Goal: Information Seeking & Learning: Learn about a topic

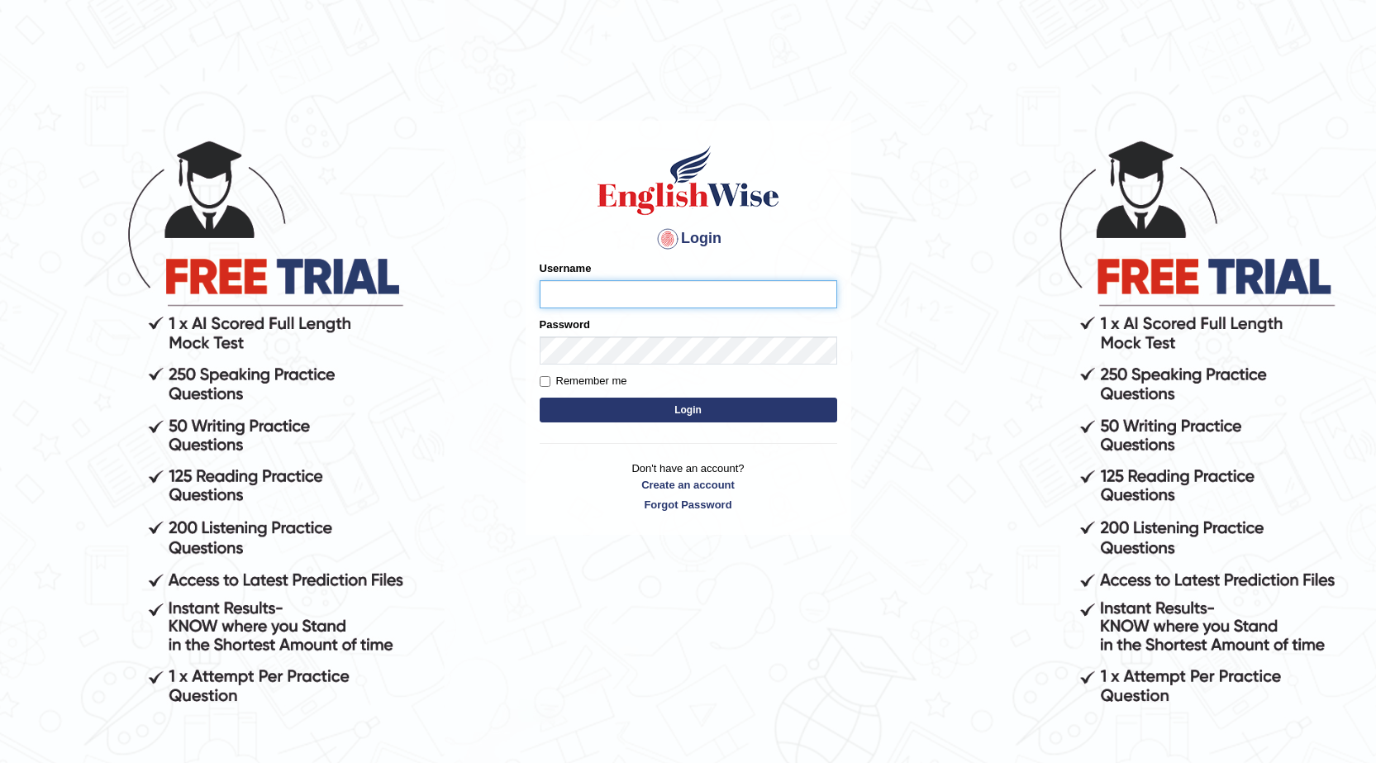
click at [598, 295] on input "Username" at bounding box center [689, 294] width 298 height 28
type input "0415313655"
click at [589, 397] on form "Please fix the following errors: Username 0415313655 Password Remember me Login" at bounding box center [689, 343] width 298 height 166
click at [588, 404] on button "Login" at bounding box center [689, 410] width 298 height 25
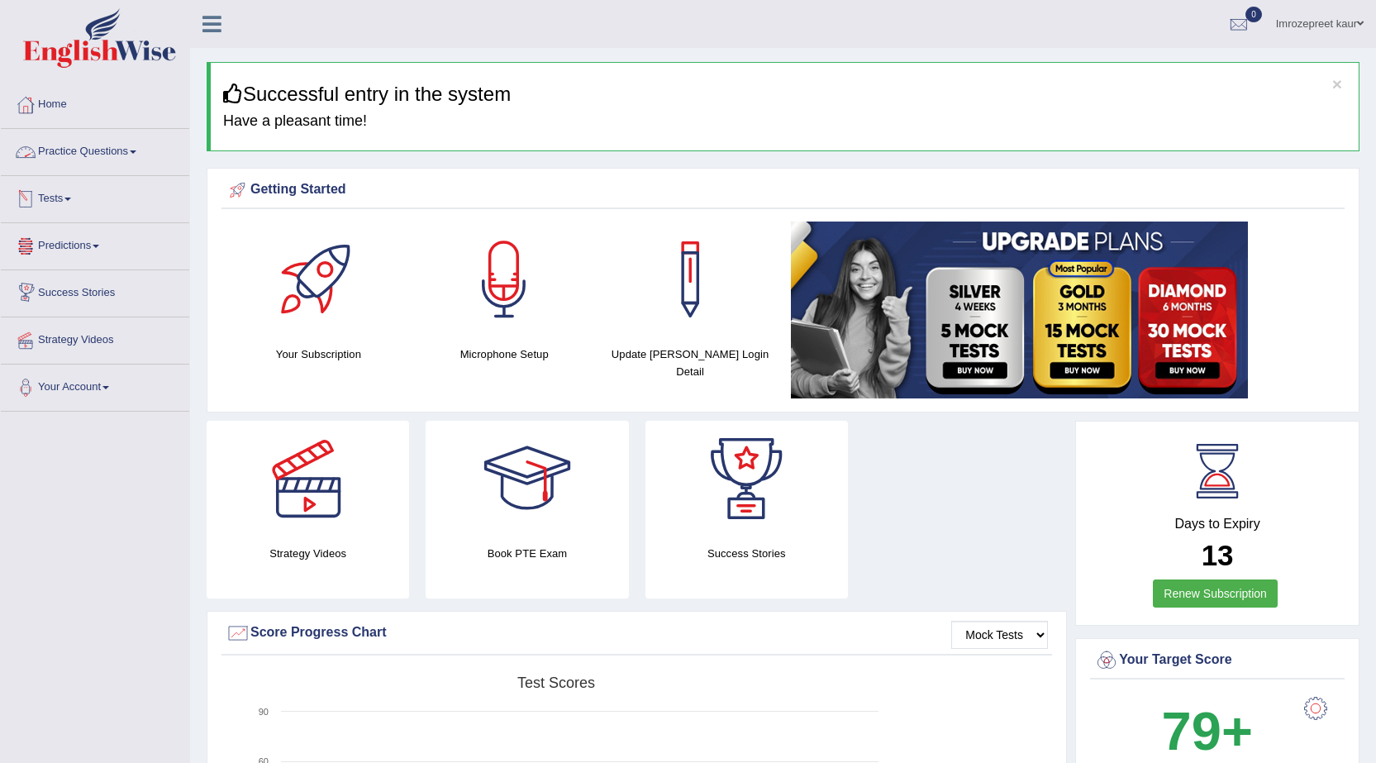
click at [89, 158] on link "Practice Questions" at bounding box center [95, 149] width 188 height 41
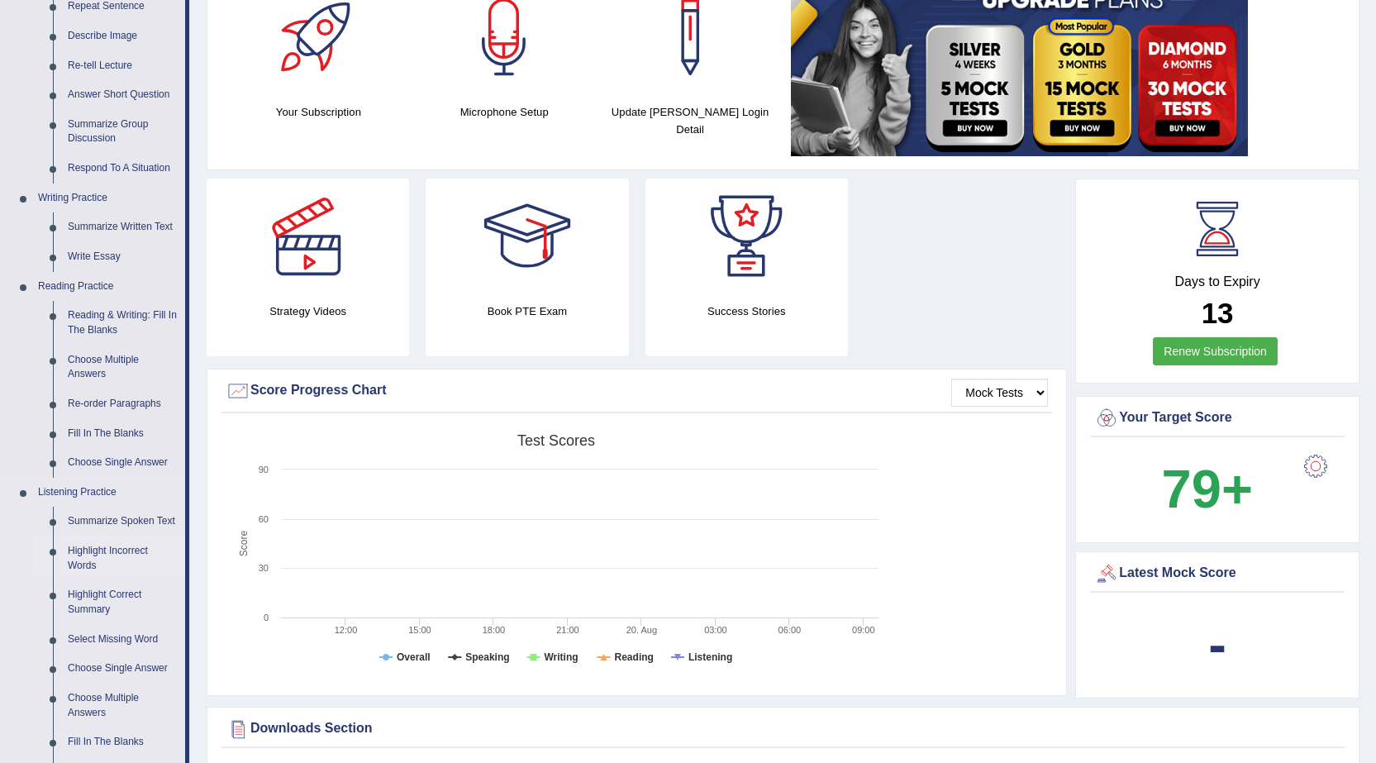
scroll to position [248, 0]
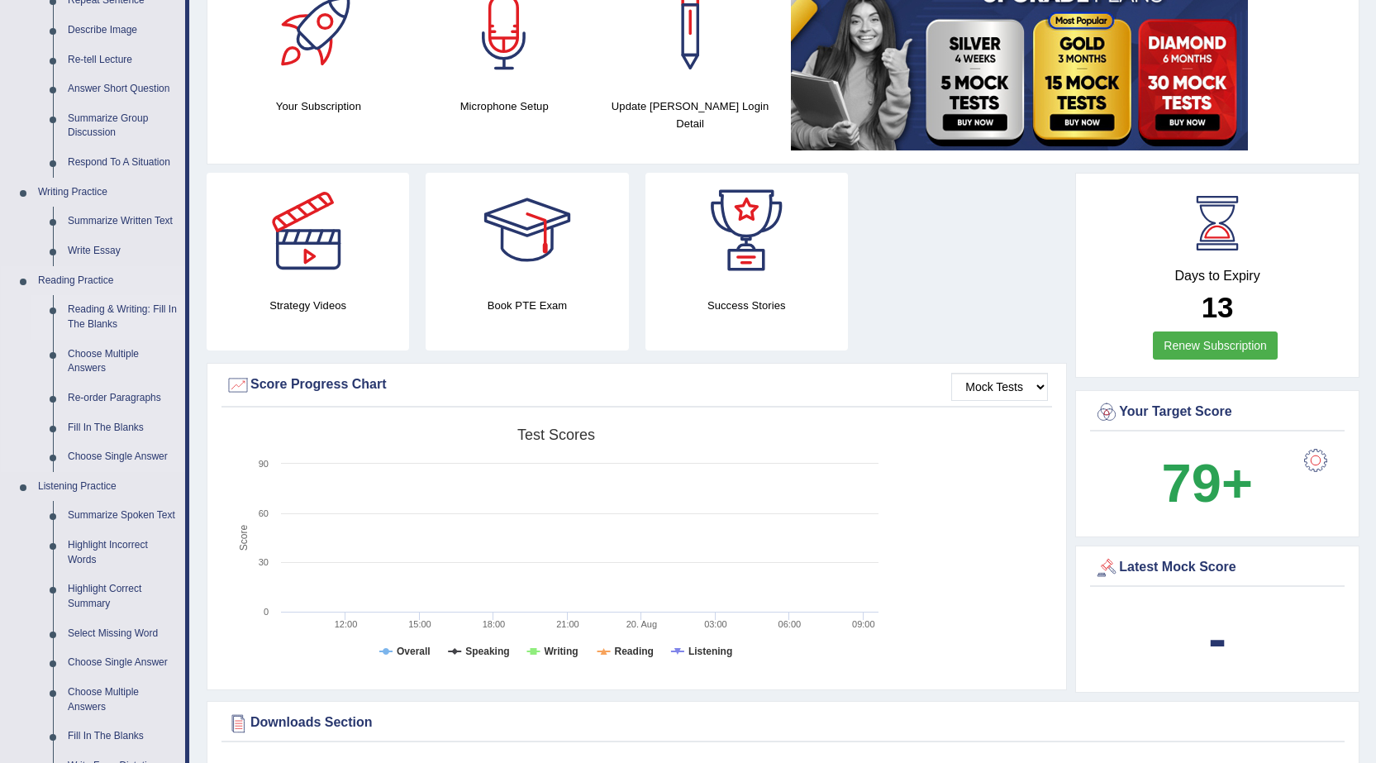
click at [92, 310] on link "Reading & Writing: Fill In The Blanks" at bounding box center [122, 317] width 125 height 44
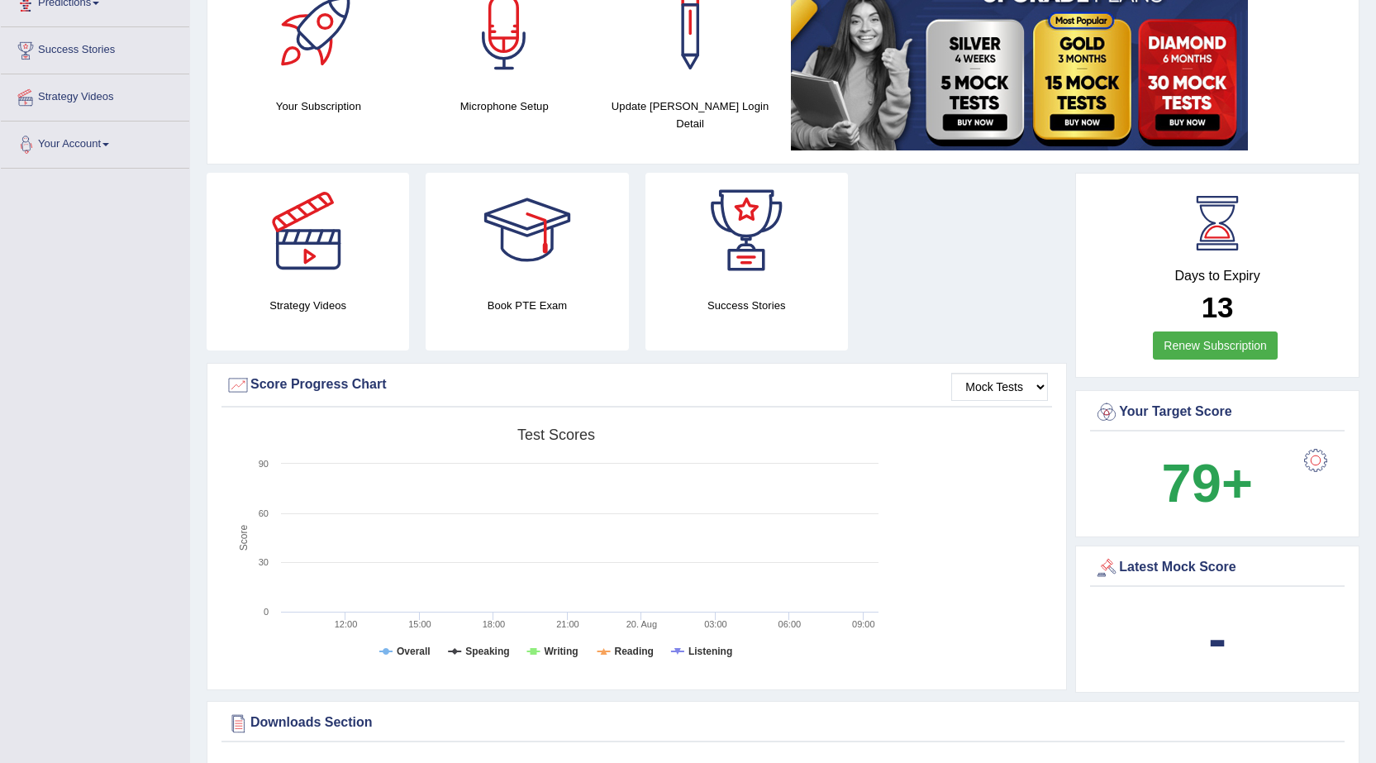
scroll to position [374, 0]
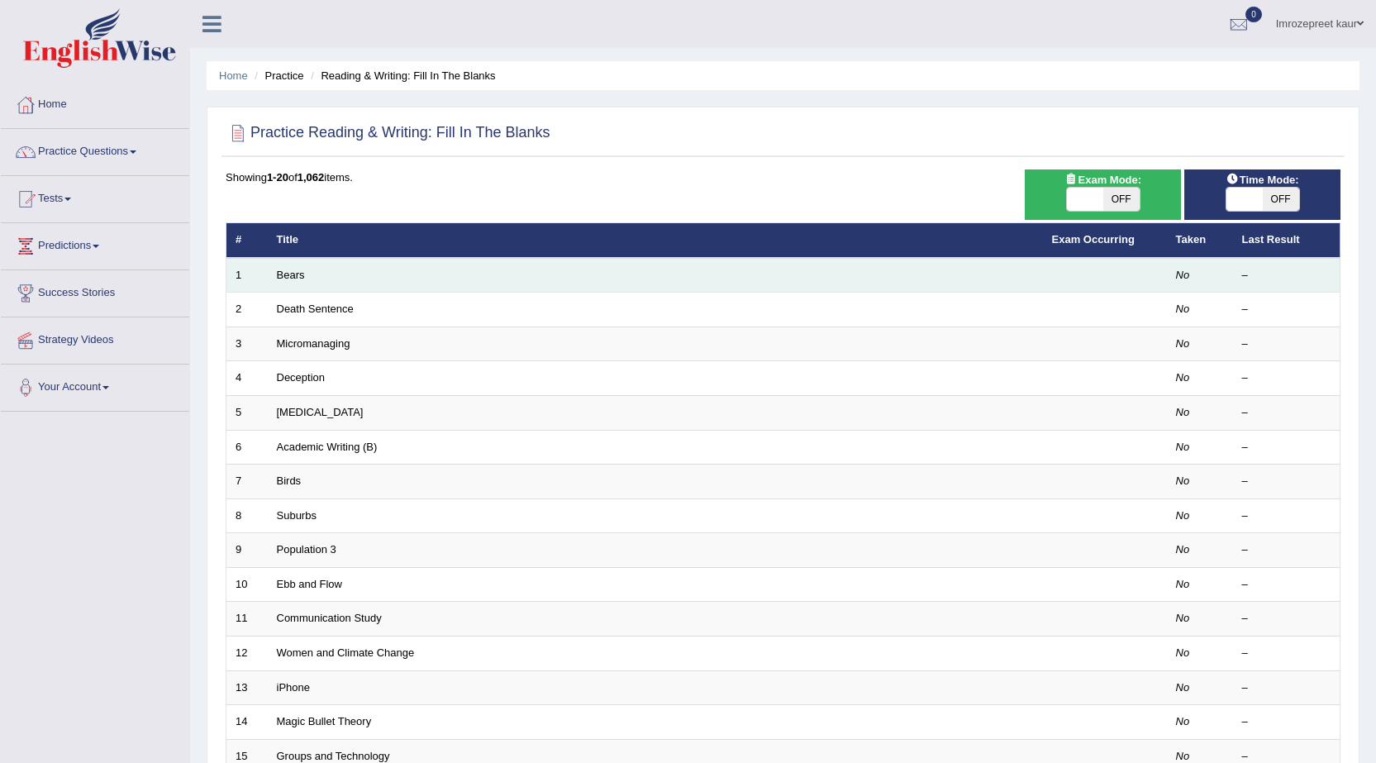
click at [291, 283] on td "Bears" at bounding box center [655, 275] width 775 height 35
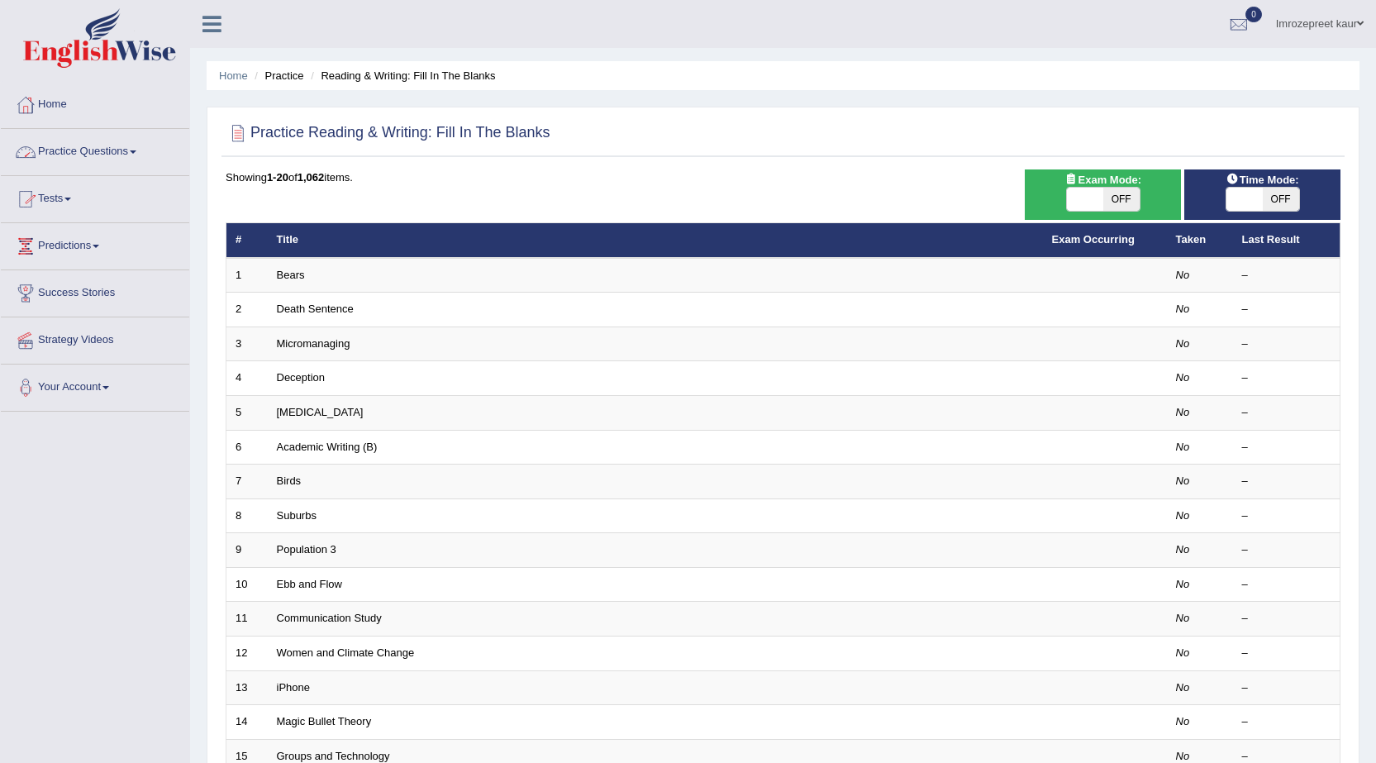
click at [100, 157] on link "Practice Questions" at bounding box center [95, 149] width 188 height 41
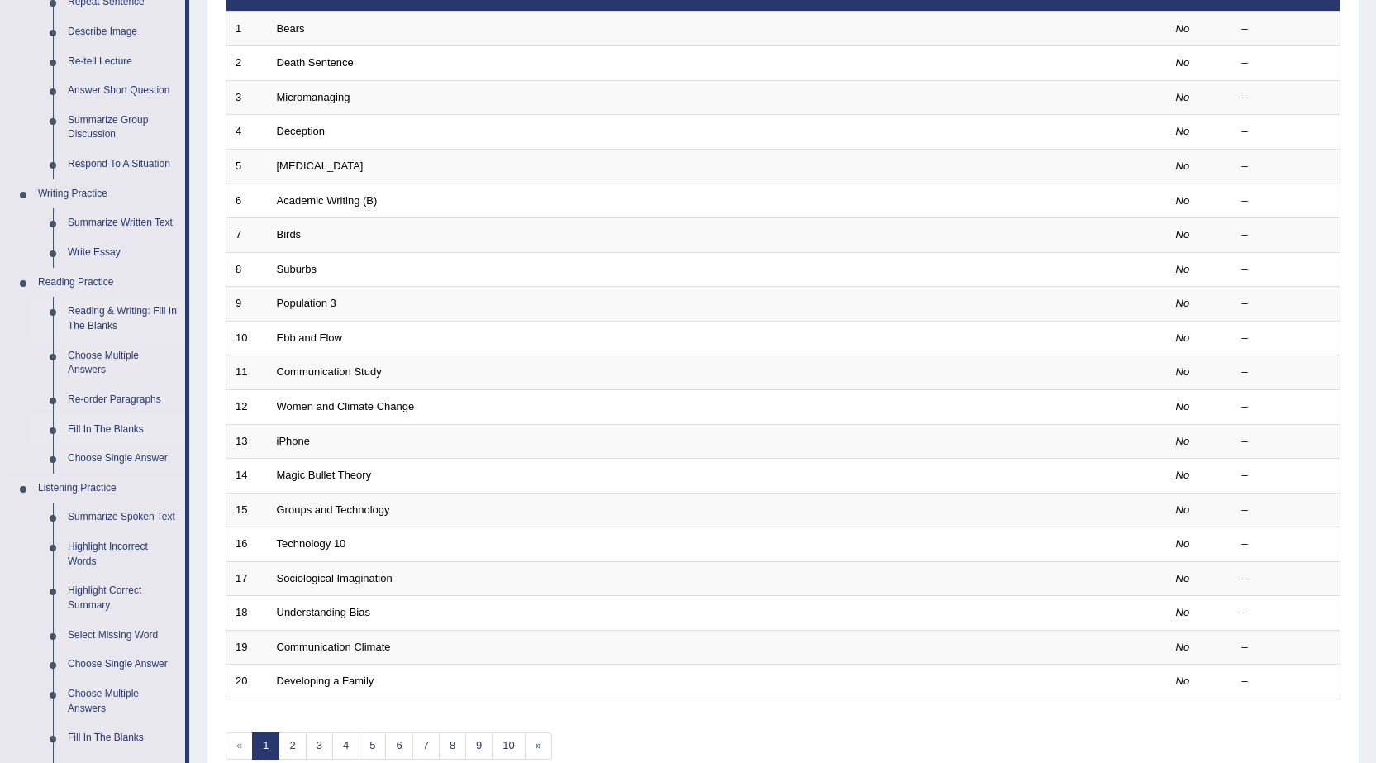
scroll to position [248, 0]
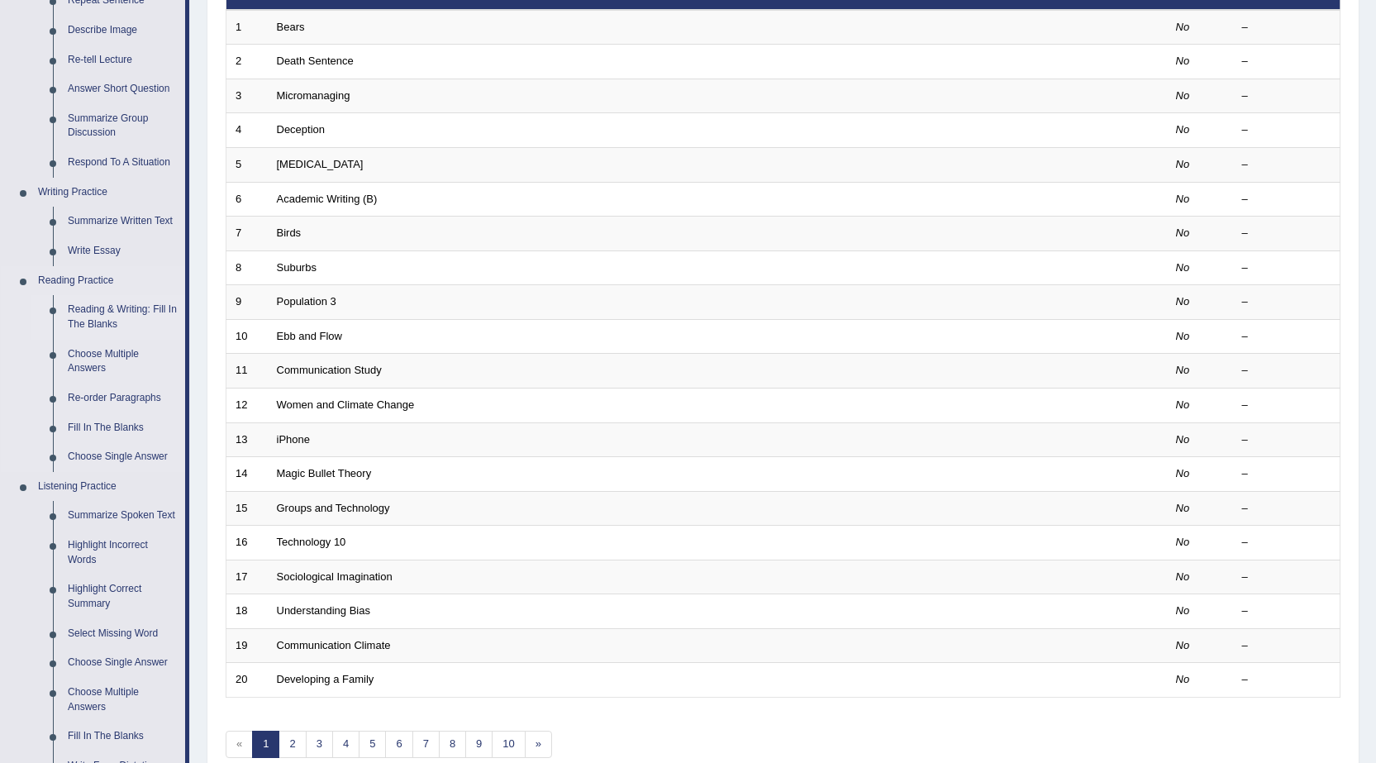
click at [116, 307] on link "Reading & Writing: Fill In The Blanks" at bounding box center [122, 317] width 125 height 44
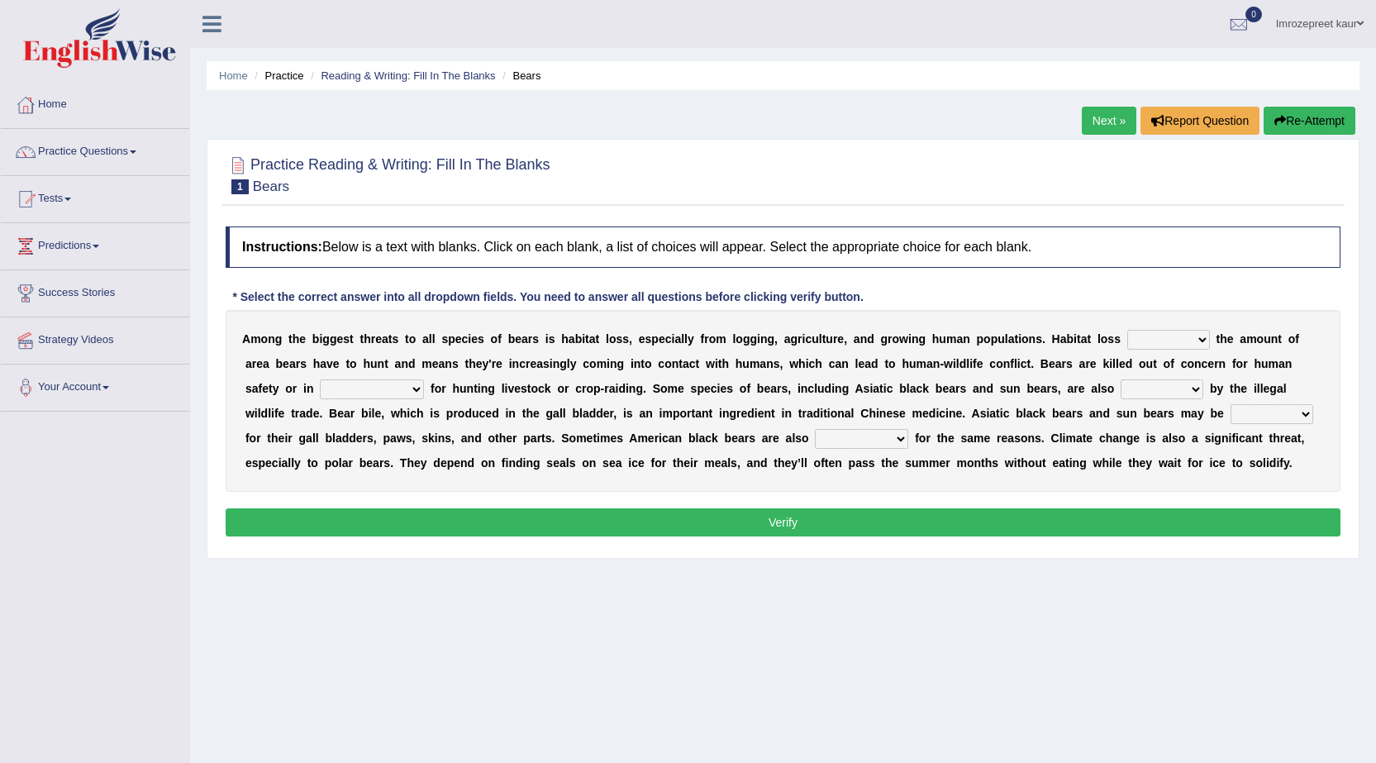
click at [1200, 341] on select "increases reduces complies interacts" at bounding box center [1168, 340] width 83 height 20
select select "increases"
click at [1127, 330] on select "increases reduces complies interacts" at bounding box center [1168, 340] width 83 height 20
click at [1154, 337] on select "increases reduces complies interacts" at bounding box center [1168, 340] width 83 height 20
click at [1244, 385] on b "e" at bounding box center [1244, 388] width 7 height 13
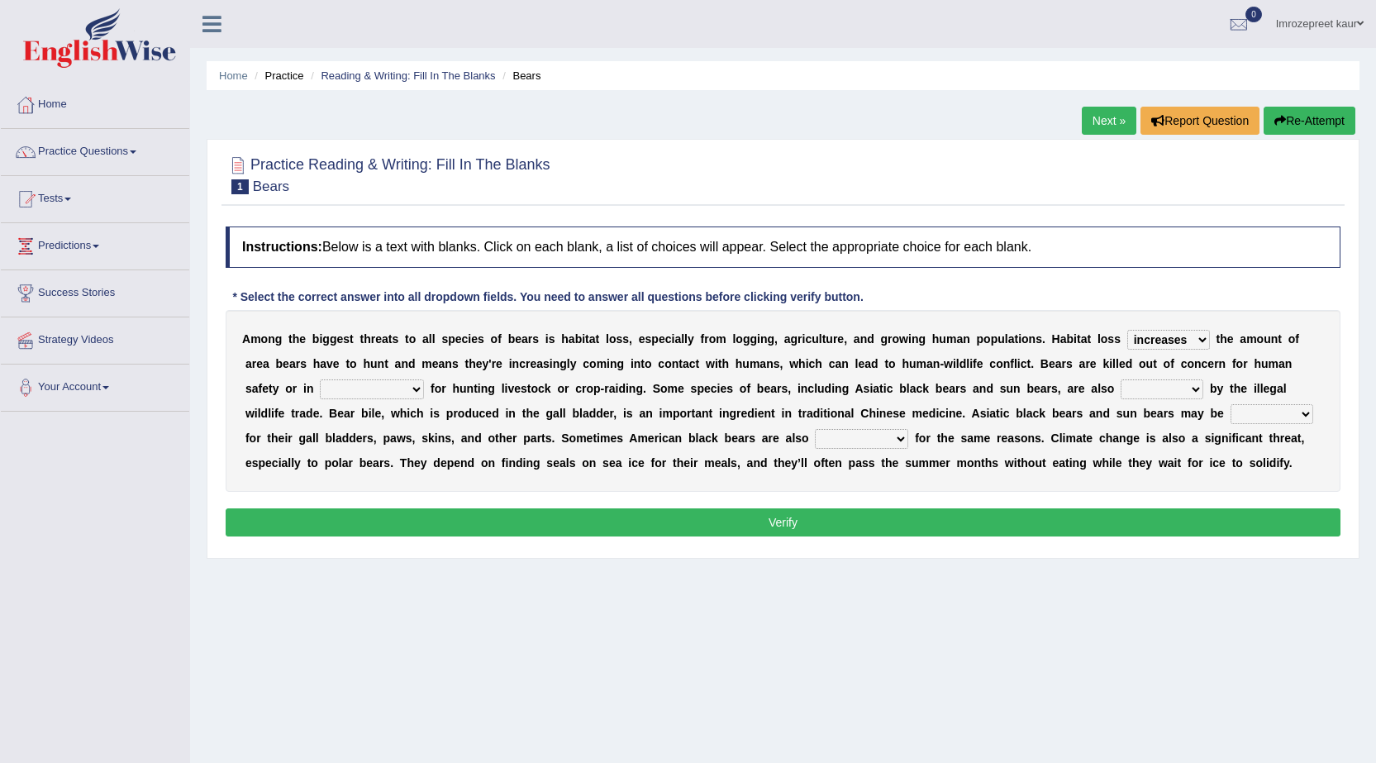
click at [421, 386] on select "coalition retaliation appreciation disinformation" at bounding box center [372, 389] width 104 height 20
select select "coalition"
click at [320, 379] on select "coalition retaliation appreciation disinformation" at bounding box center [372, 389] width 104 height 20
click at [1162, 391] on select "protected prohibited fattened threatened" at bounding box center [1162, 389] width 83 height 20
click at [1121, 379] on select "protected prohibited fattened threatened" at bounding box center [1162, 389] width 83 height 20
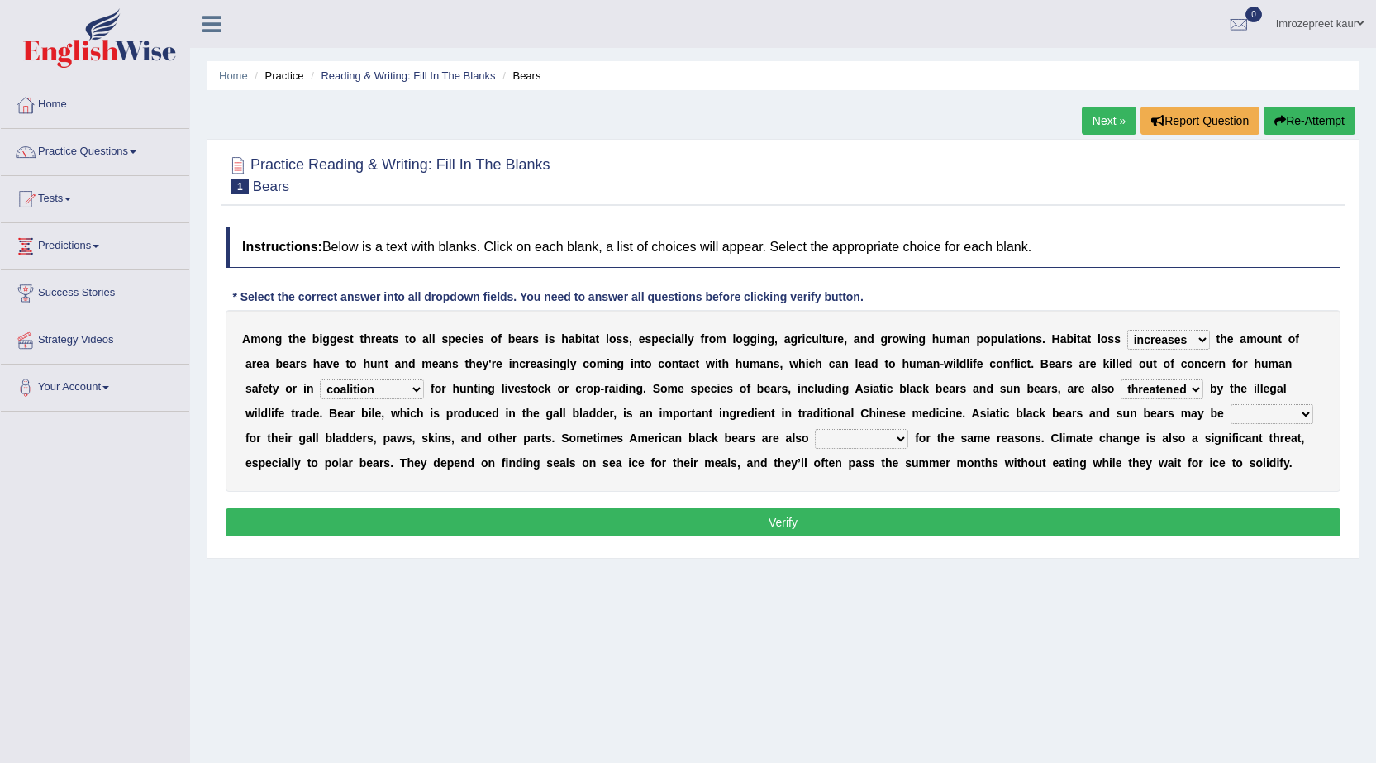
click at [1163, 386] on select "protected prohibited fattened threatened" at bounding box center [1162, 389] width 83 height 20
click at [1121, 379] on select "protected prohibited fattened threatened" at bounding box center [1162, 389] width 83 height 20
click at [1194, 388] on select "protected prohibited fattened threatened" at bounding box center [1162, 389] width 83 height 20
select select "threatened"
click at [1121, 379] on select "protected prohibited fattened threatened" at bounding box center [1162, 389] width 83 height 20
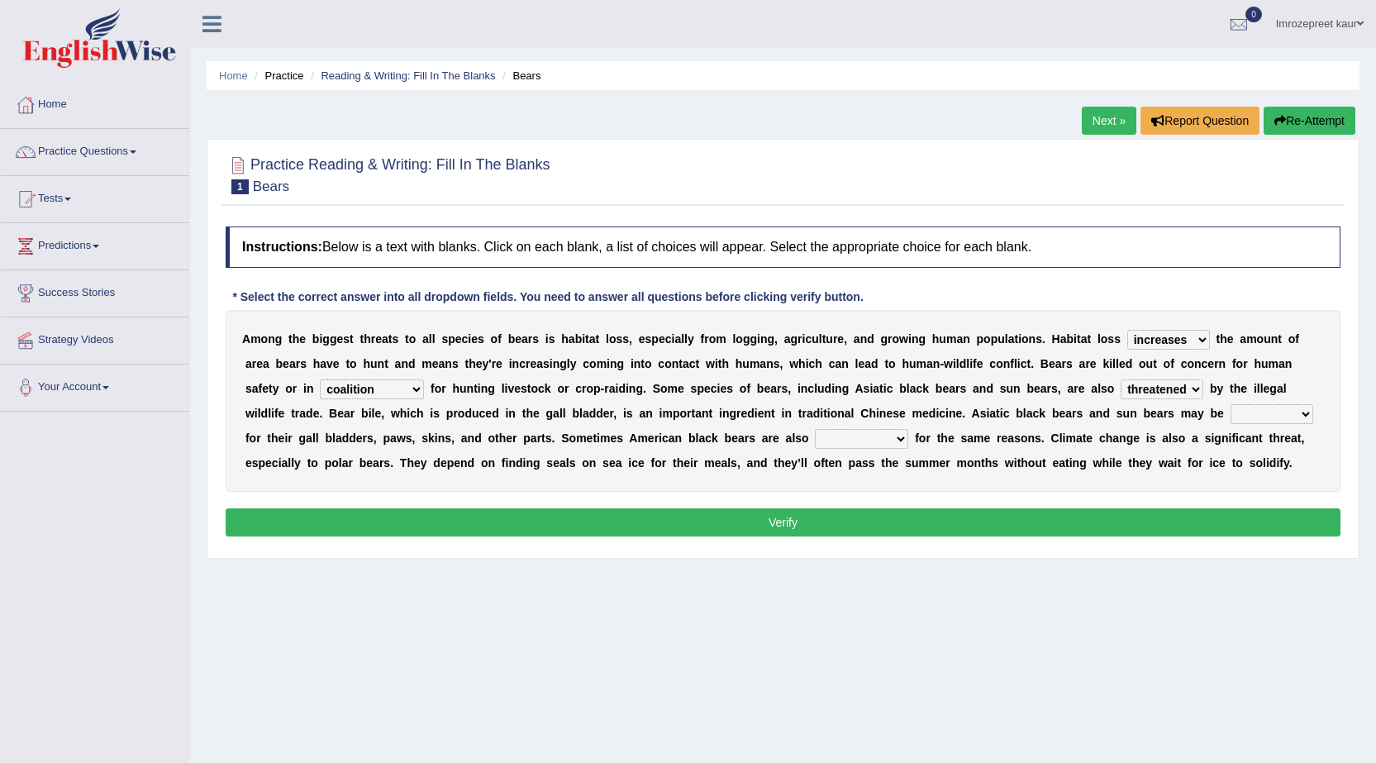
click at [1271, 415] on select "poached squelched coached blenched" at bounding box center [1272, 414] width 83 height 20
select select "blenched"
click at [1231, 404] on select "poached squelched coached blenched" at bounding box center [1272, 414] width 83 height 20
click at [832, 448] on select "begot foreseen encountered targeted" at bounding box center [861, 439] width 93 height 20
select select "encountered"
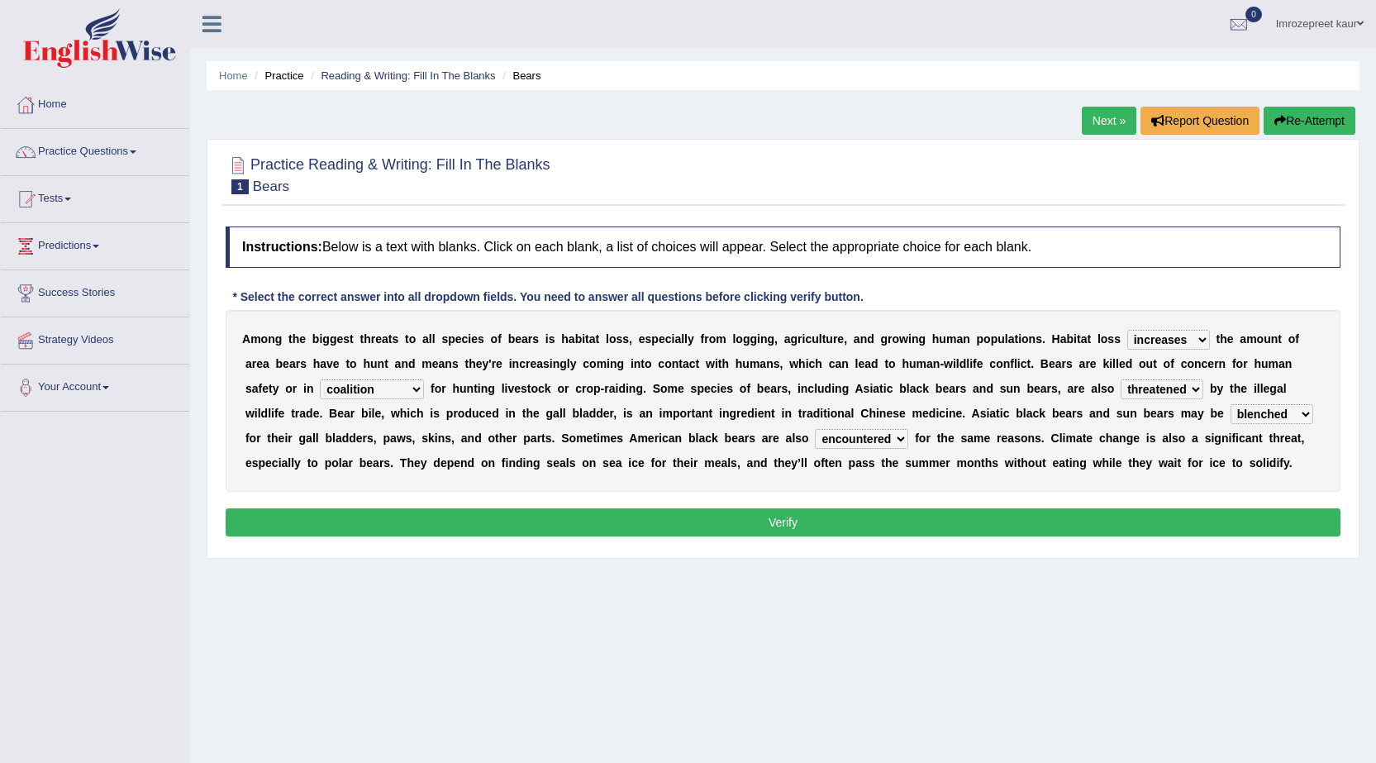
click at [815, 429] on select "begot foreseen encountered targeted" at bounding box center [861, 439] width 93 height 20
click at [860, 529] on button "Verify" at bounding box center [783, 522] width 1115 height 28
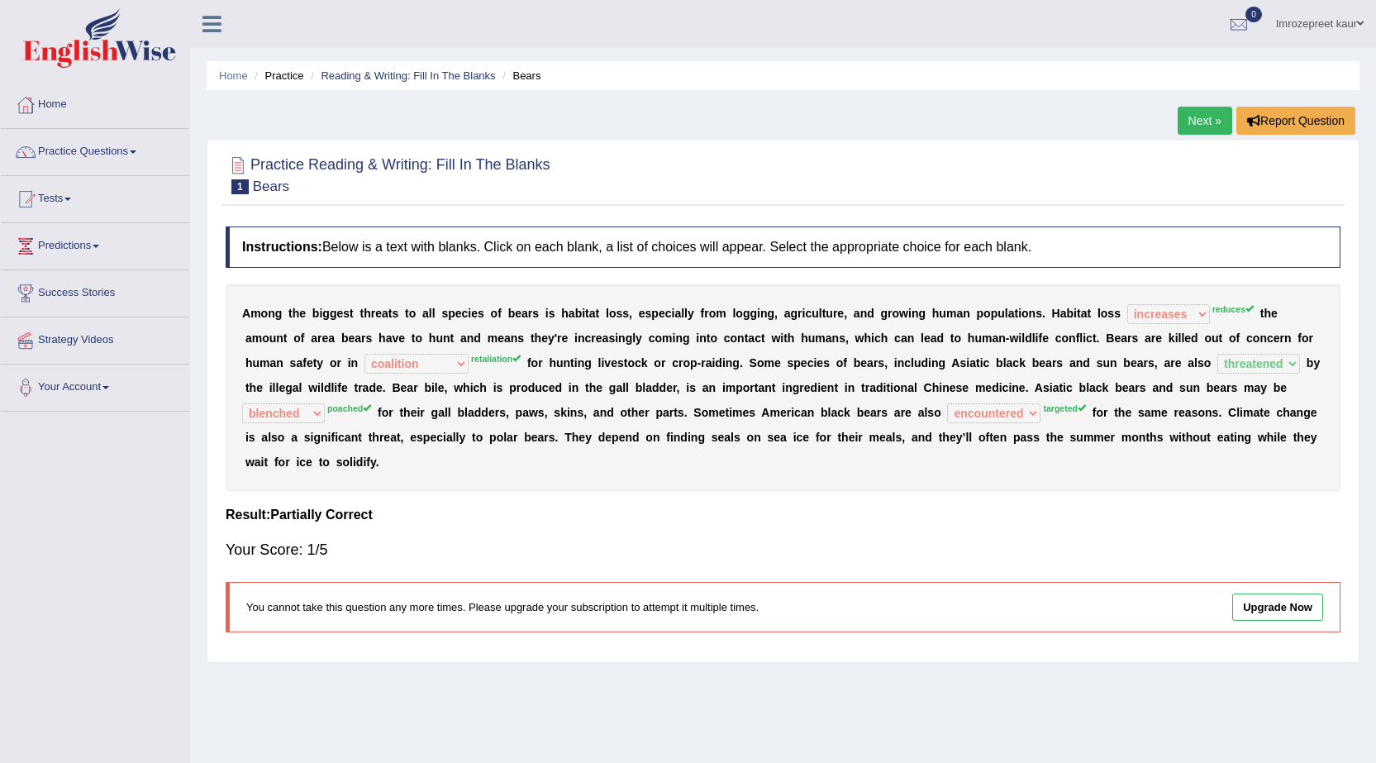
click at [1201, 122] on link "Next »" at bounding box center [1205, 121] width 55 height 28
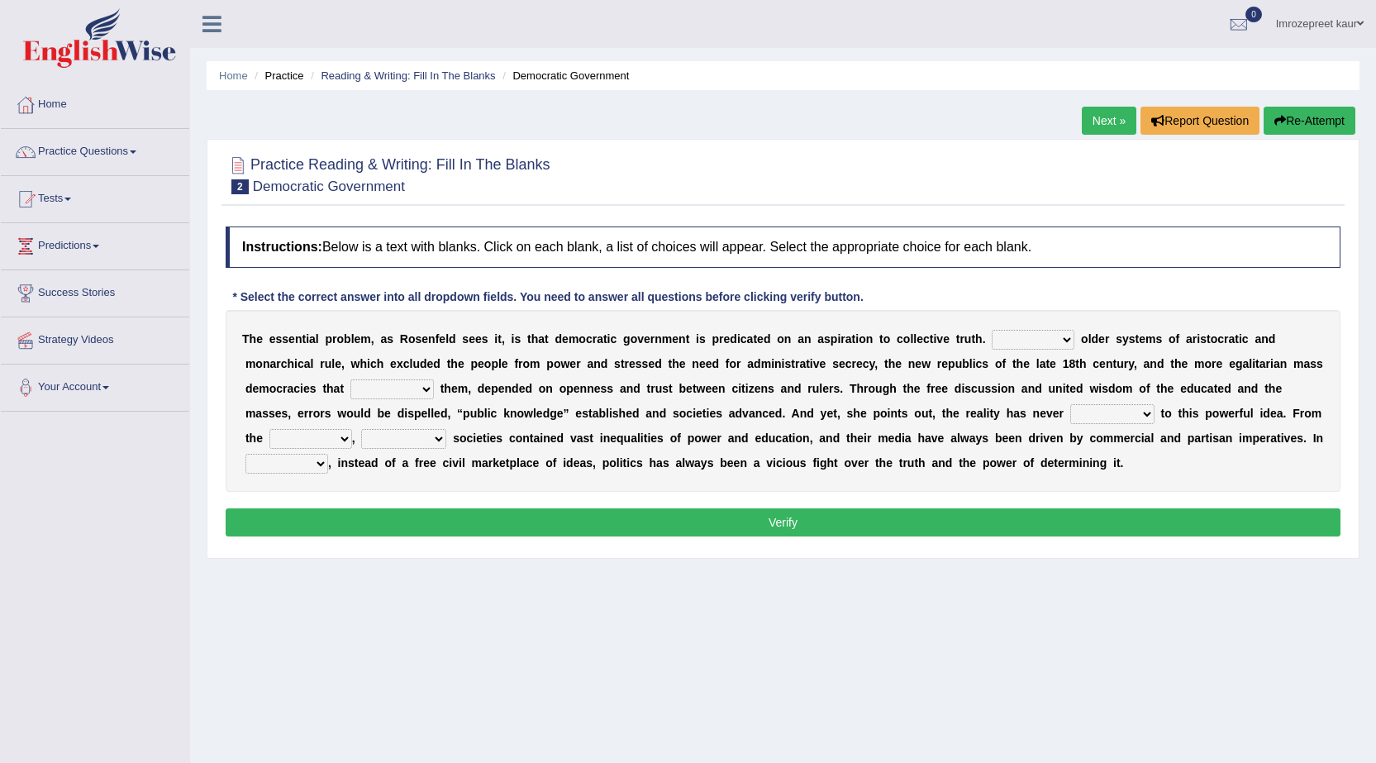
click at [1063, 345] on select "Like Unlike Likely Safely" at bounding box center [1033, 340] width 83 height 20
click at [992, 330] on select "Like Unlike Likely Safely" at bounding box center [1033, 340] width 83 height 20
click at [1017, 330] on select "Like Unlike Likely Safely" at bounding box center [1033, 340] width 83 height 20
click at [992, 330] on select "Like Unlike Likely Safely" at bounding box center [1033, 340] width 83 height 20
click at [1042, 337] on select "Like Unlike Likely Safely" at bounding box center [1033, 340] width 83 height 20
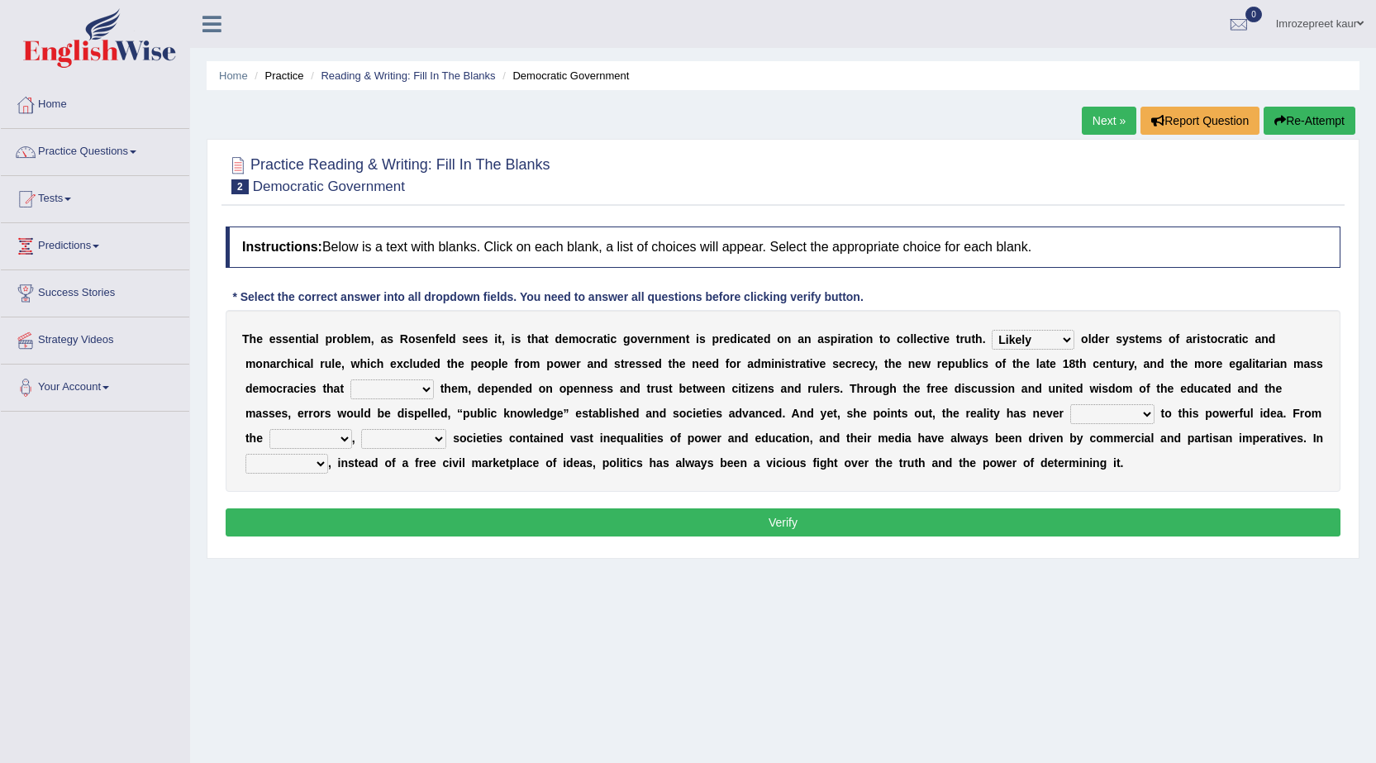
select select "Like"
click at [992, 330] on select "Like Unlike Likely Safely" at bounding box center [1033, 340] width 83 height 20
click at [418, 383] on select "readed grated succeeded printed" at bounding box center [391, 389] width 83 height 20
select select "readed"
click at [350, 379] on select "readed grated succeeded printed" at bounding box center [391, 389] width 83 height 20
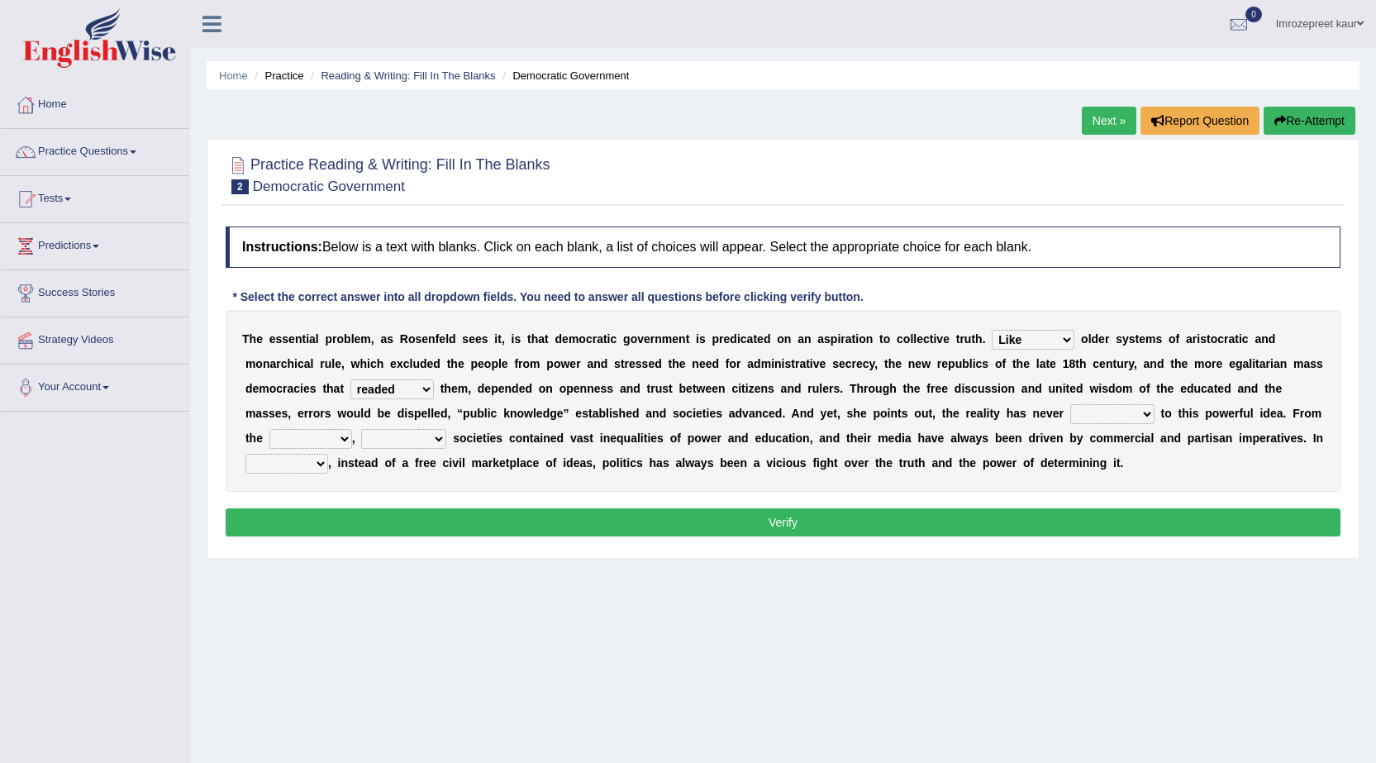
click at [1108, 412] on select "saved up stood up brought up lived up" at bounding box center [1112, 414] width 84 height 20
select select "saved up"
click at [1070, 404] on select "saved up stood up brought up lived up" at bounding box center [1112, 414] width 84 height 20
click at [341, 434] on select "outset ranged stood caught" at bounding box center [310, 439] width 83 height 20
select select "ranged"
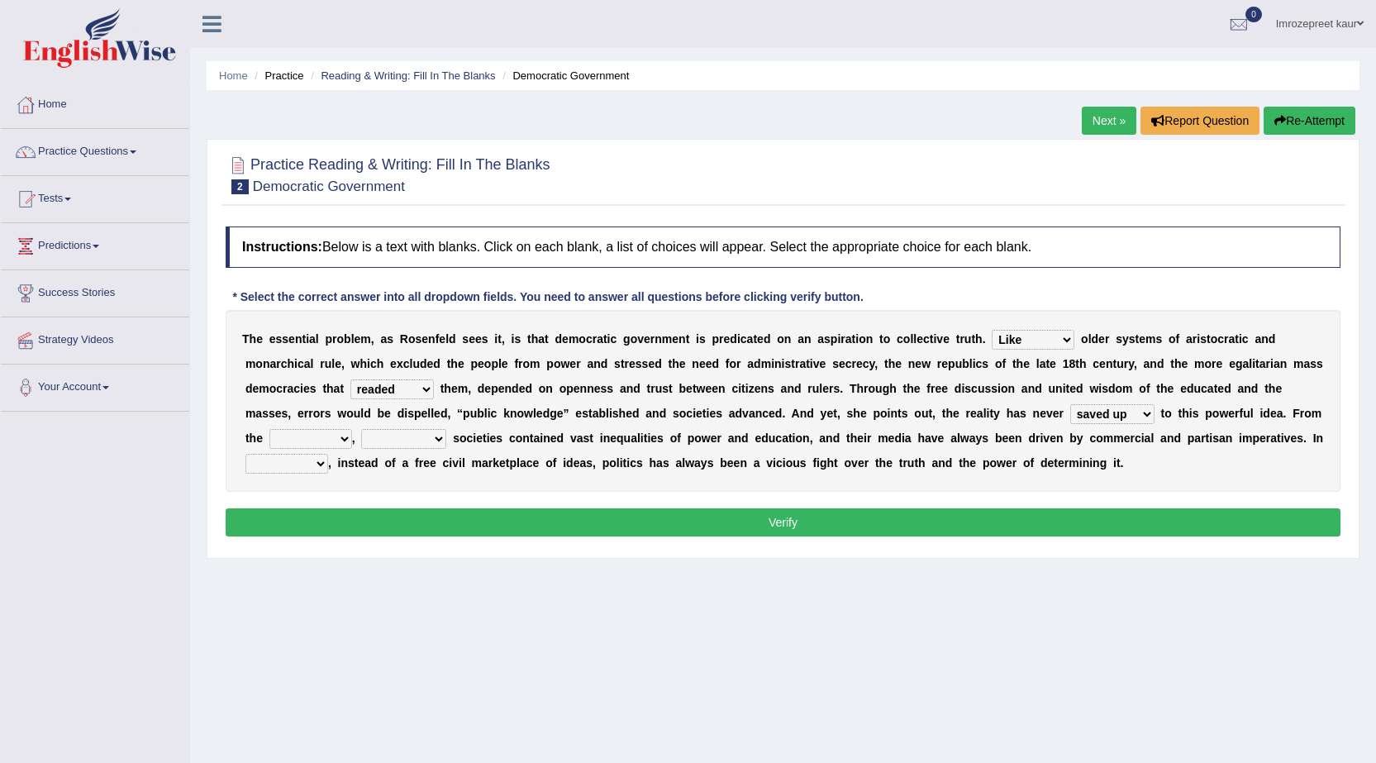
click at [269, 429] on select "outset ranged stood caught" at bounding box center [310, 439] width 83 height 20
click at [412, 440] on select "freedom democratic media stilled" at bounding box center [403, 439] width 85 height 20
select select "democratic"
click at [361, 429] on select "freedom democratic media stilled" at bounding box center [403, 439] width 85 height 20
click at [352, 438] on b "," at bounding box center [353, 437] width 3 height 13
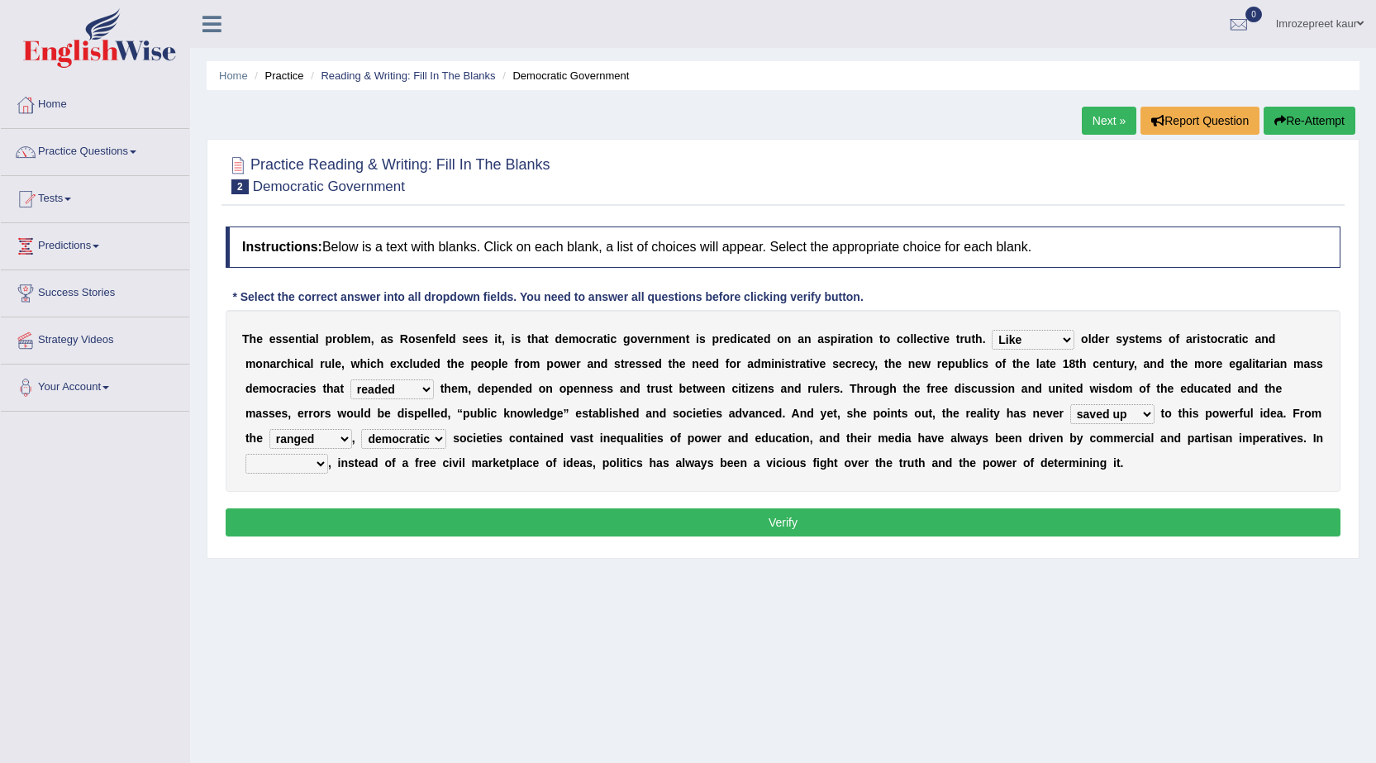
click at [340, 438] on select "outset ranged stood caught" at bounding box center [310, 439] width 83 height 20
click at [411, 555] on div "Practice Reading & Writing: Fill In The Blanks 2 Democratic Government Instruct…" at bounding box center [783, 349] width 1153 height 420
click at [317, 465] on select "power practice ideas fought" at bounding box center [286, 464] width 83 height 20
select select "practice"
click at [245, 454] on select "power practice ideas fought" at bounding box center [286, 464] width 83 height 20
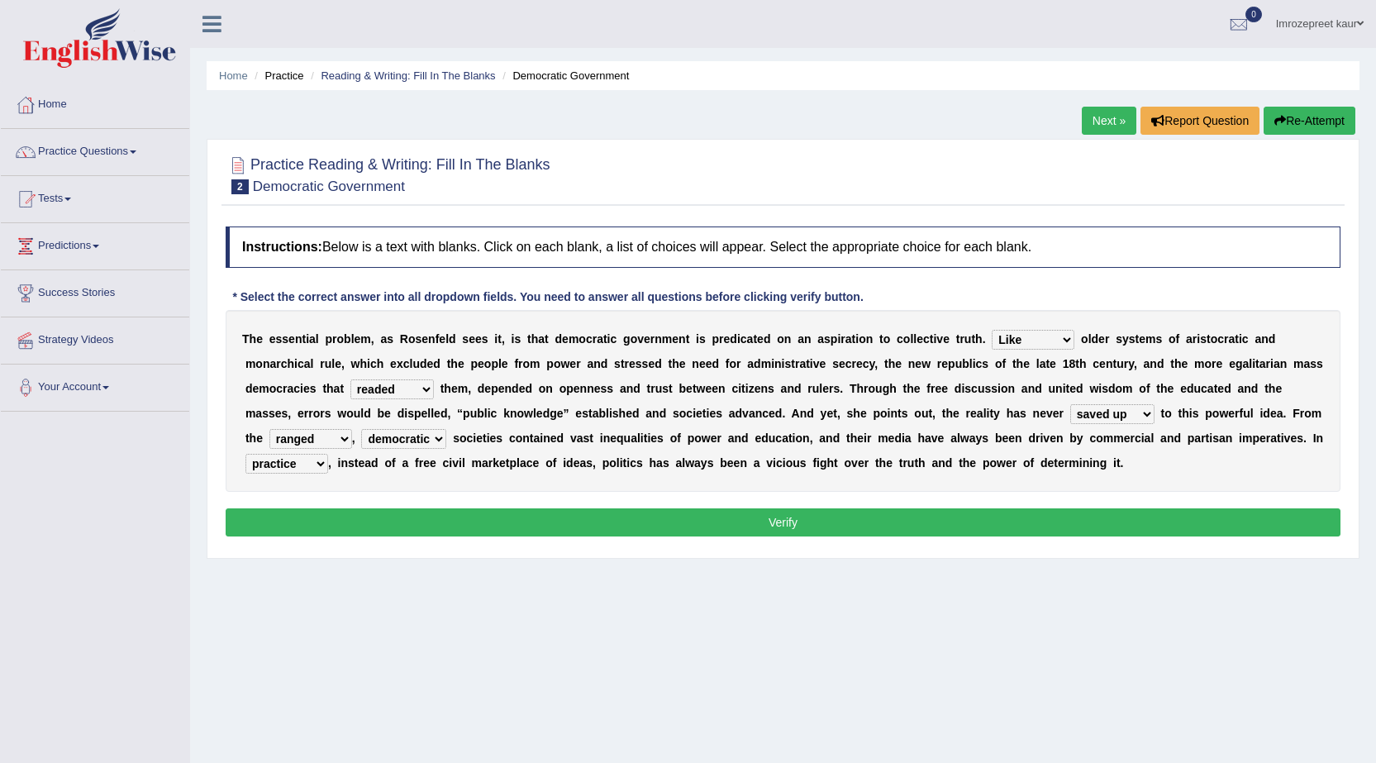
click at [835, 518] on button "Verify" at bounding box center [783, 522] width 1115 height 28
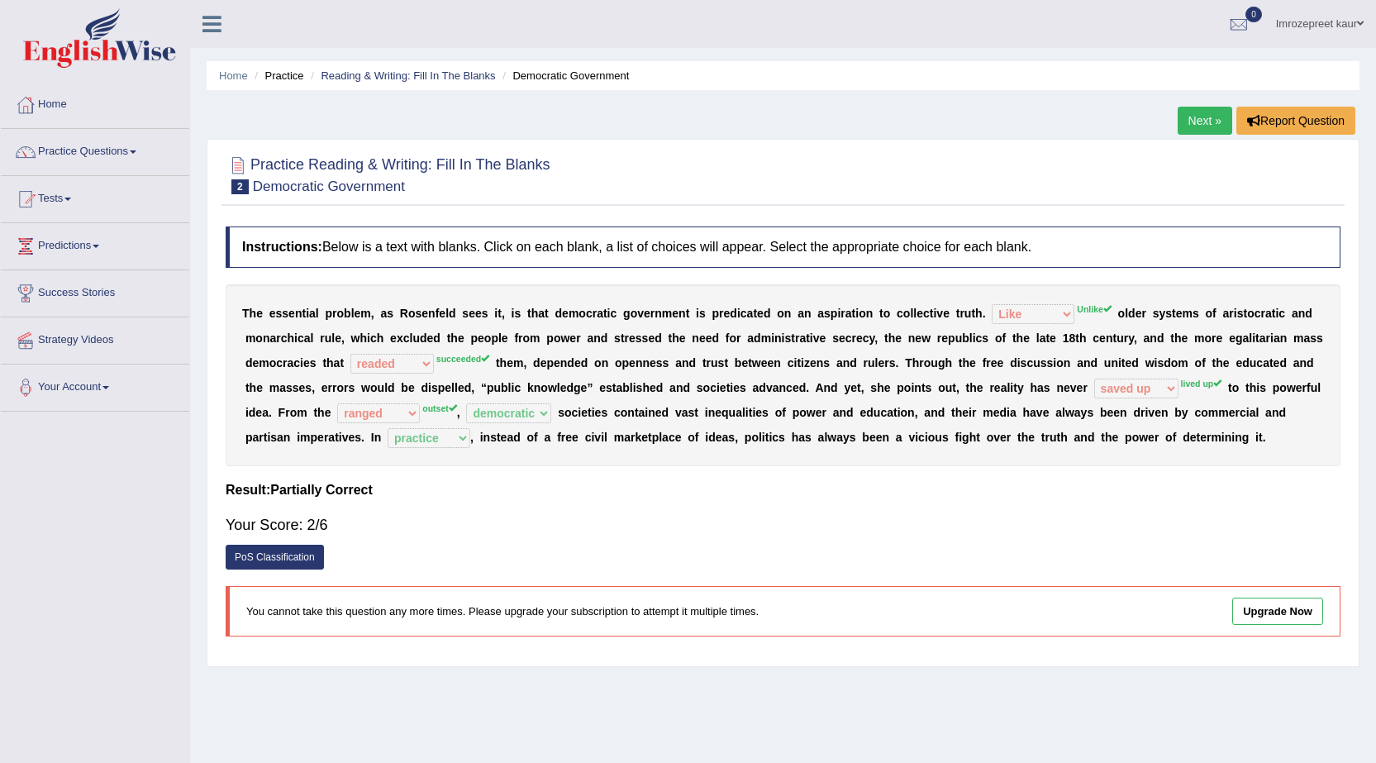
click at [1192, 114] on link "Next »" at bounding box center [1205, 121] width 55 height 28
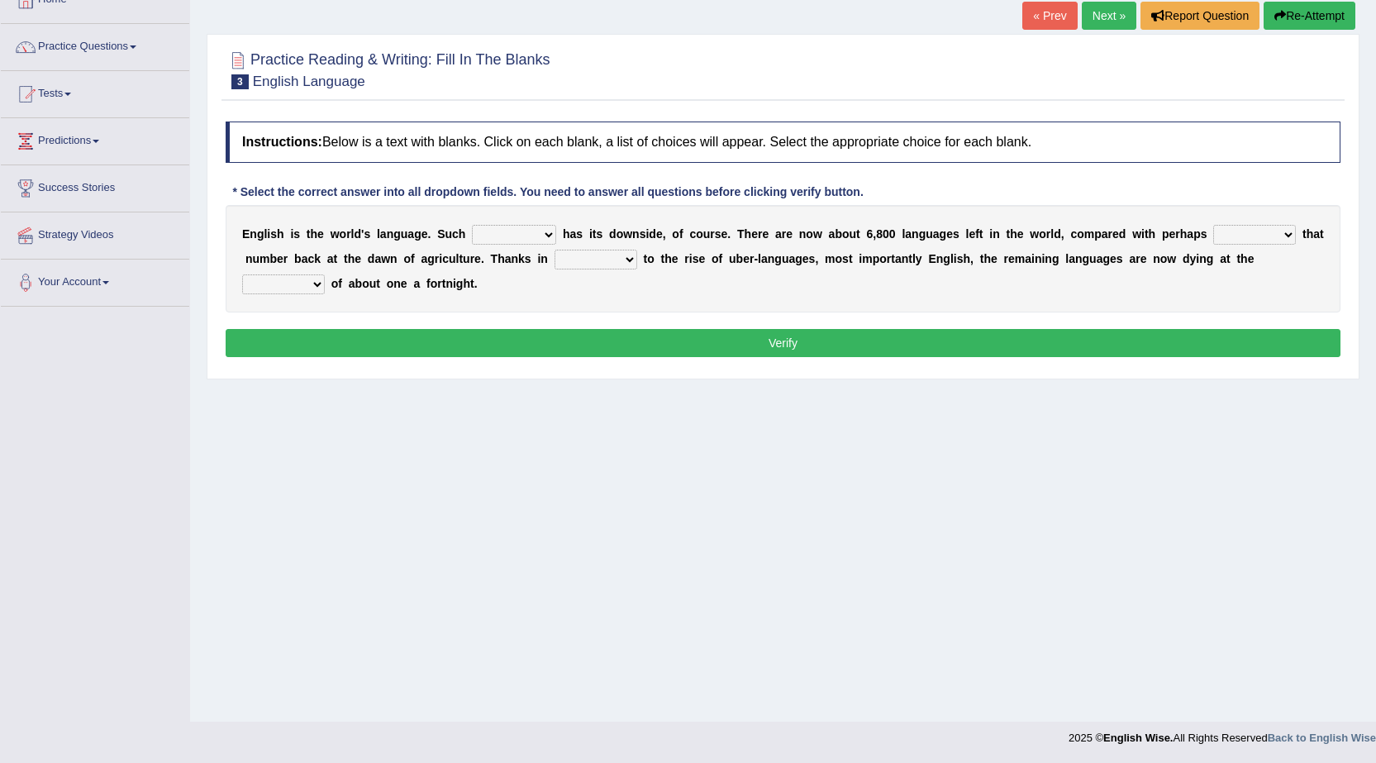
click at [541, 235] on select "power idea subject dominance" at bounding box center [514, 235] width 84 height 20
select select "power"
click at [472, 225] on select "power idea subject dominance" at bounding box center [514, 235] width 84 height 20
click at [1232, 233] on select "rise twice firstly never" at bounding box center [1254, 235] width 83 height 20
select select "twice"
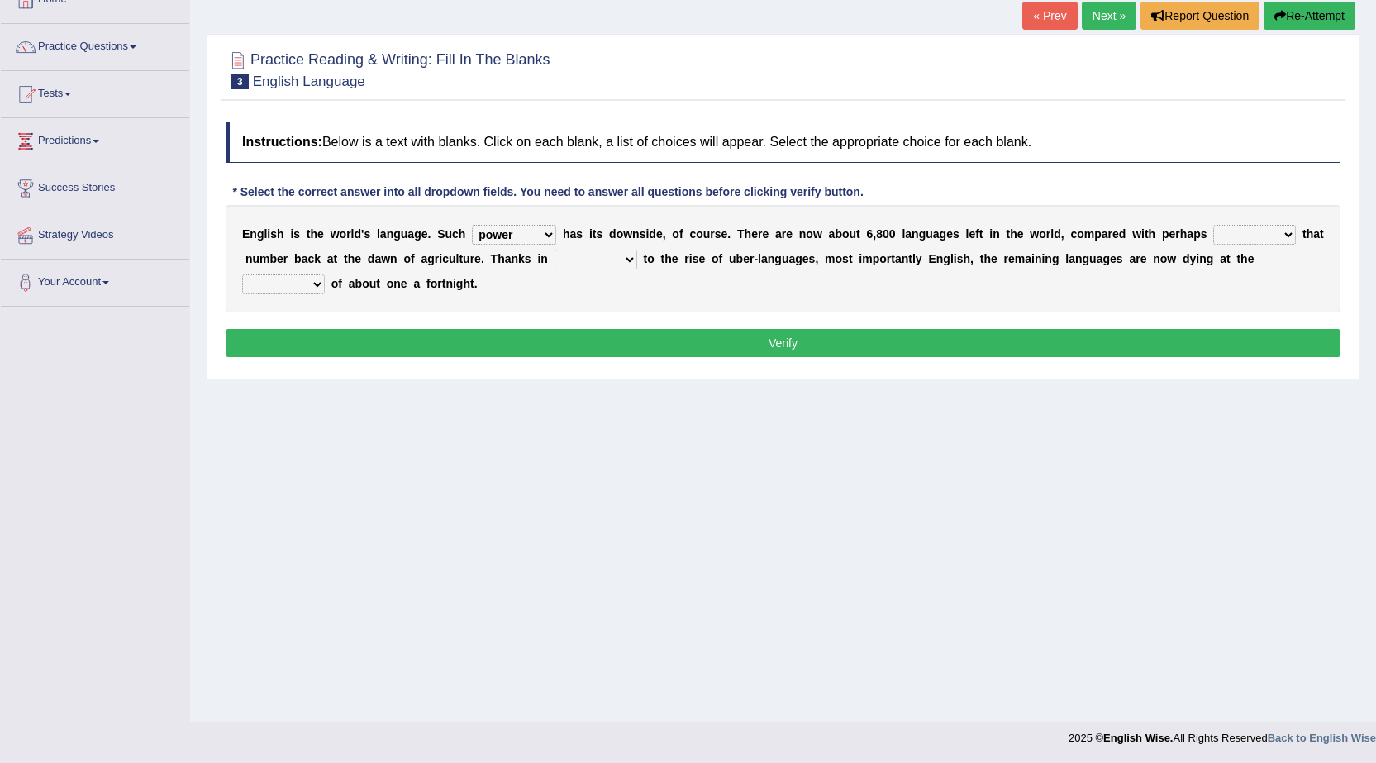
click at [1213, 225] on select "rise twice firstly never" at bounding box center [1254, 235] width 83 height 20
click at [635, 260] on select "rare start part bother" at bounding box center [596, 260] width 83 height 20
select select "start"
click at [555, 250] on select "rare start part bother" at bounding box center [596, 260] width 83 height 20
click at [294, 288] on select "state rate wait great" at bounding box center [283, 284] width 83 height 20
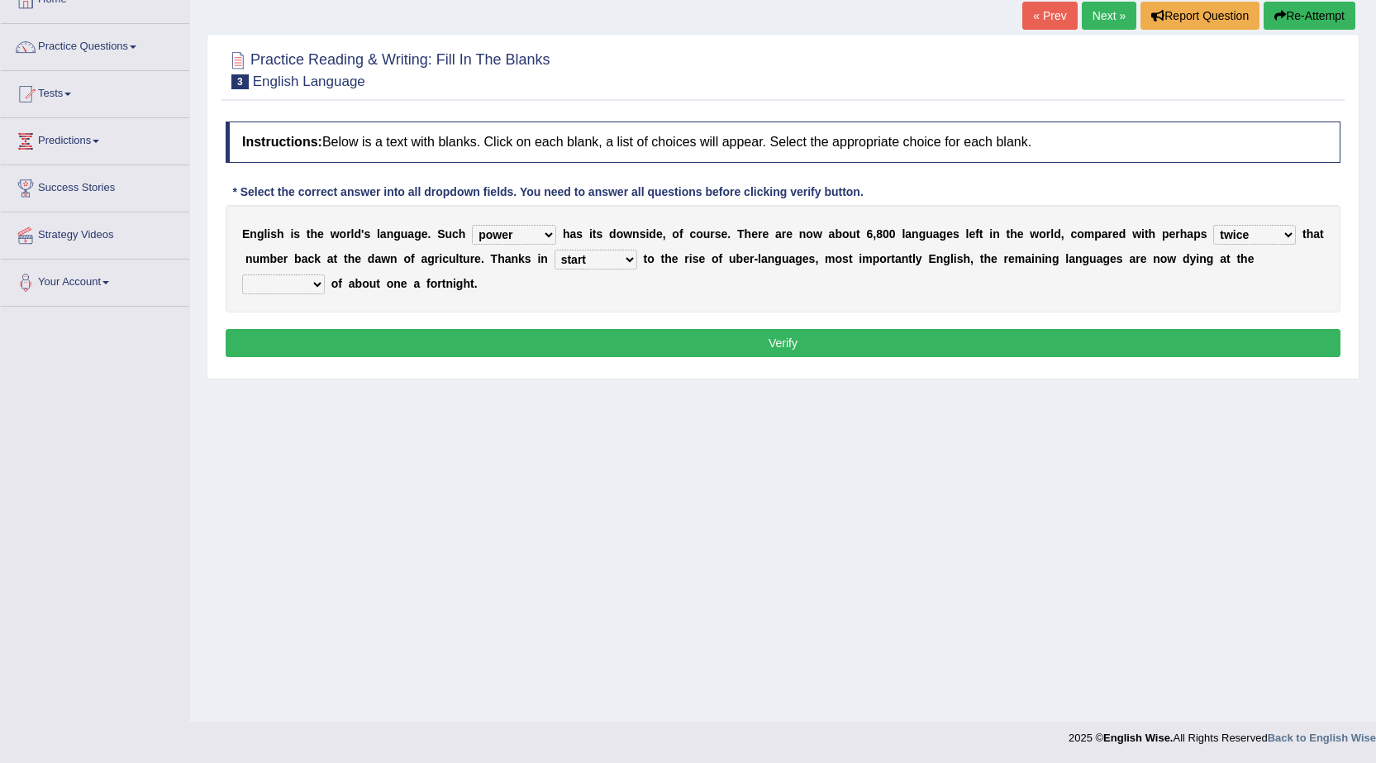
select select "great"
click at [242, 274] on select "state rate wait great" at bounding box center [283, 284] width 83 height 20
click at [1251, 243] on select "rise twice firstly never" at bounding box center [1254, 235] width 83 height 20
select select "never"
click at [1213, 225] on select "rise twice firstly never" at bounding box center [1254, 235] width 83 height 20
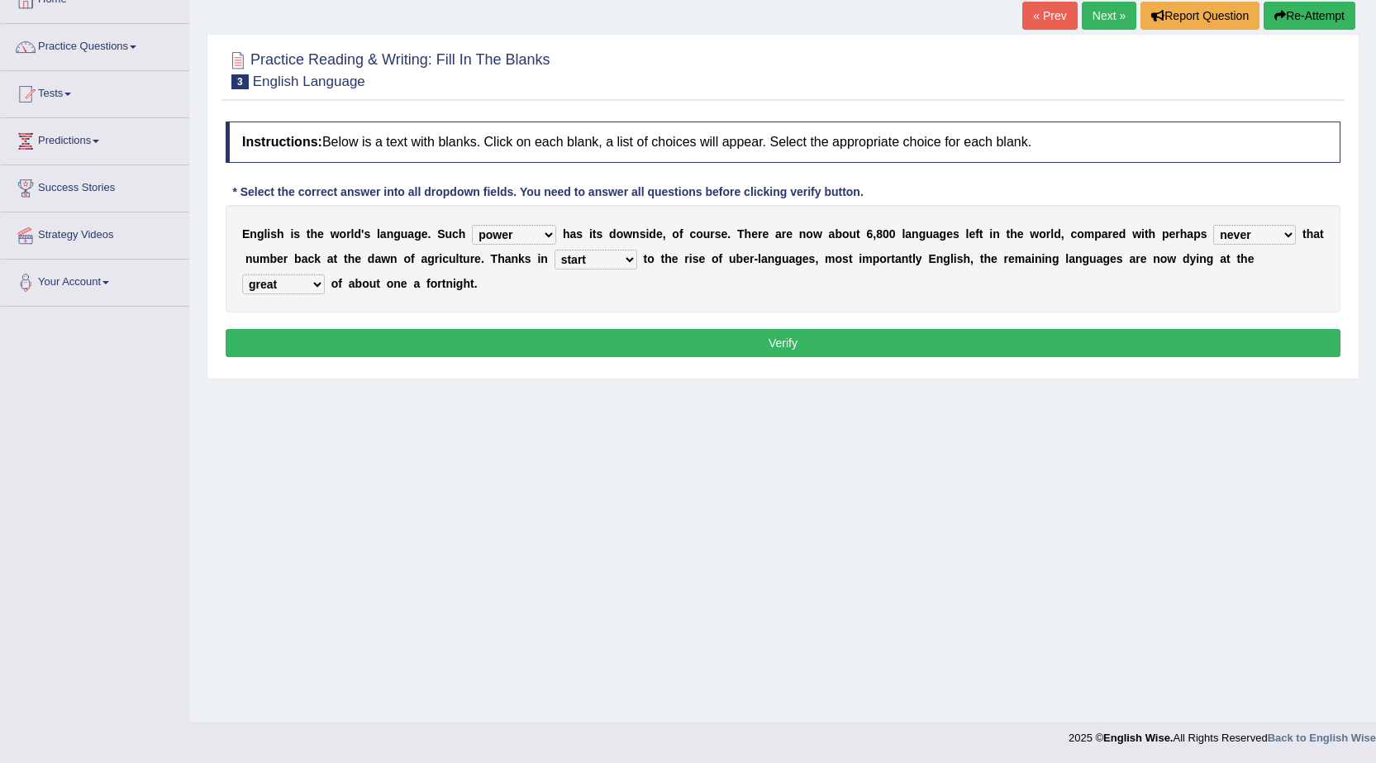
click at [591, 264] on select "rare start part bother" at bounding box center [596, 260] width 83 height 20
click at [474, 333] on button "Verify" at bounding box center [783, 343] width 1115 height 28
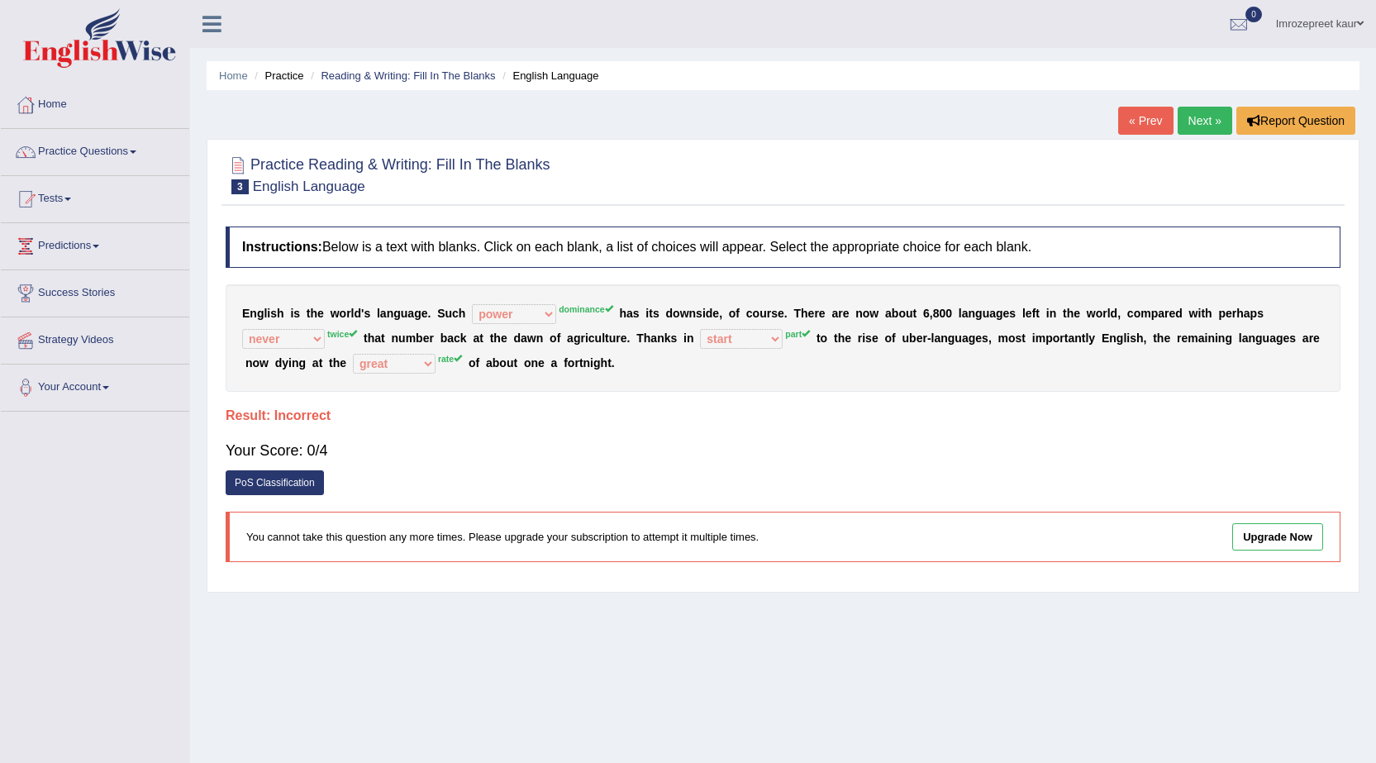
click at [263, 487] on link "PoS Classification" at bounding box center [275, 482] width 98 height 25
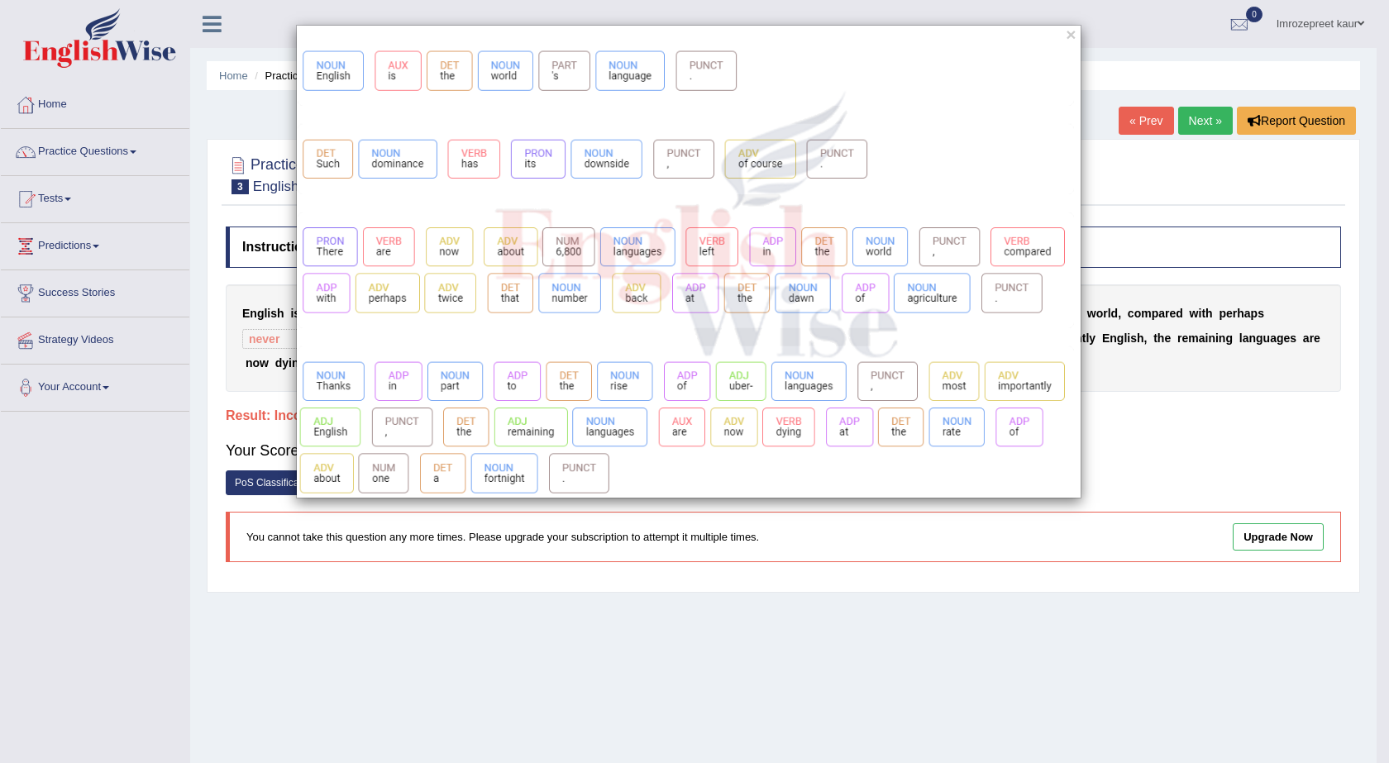
click at [863, 60] on img at bounding box center [689, 272] width 784 height 450
click at [1073, 32] on button "×" at bounding box center [1070, 34] width 10 height 17
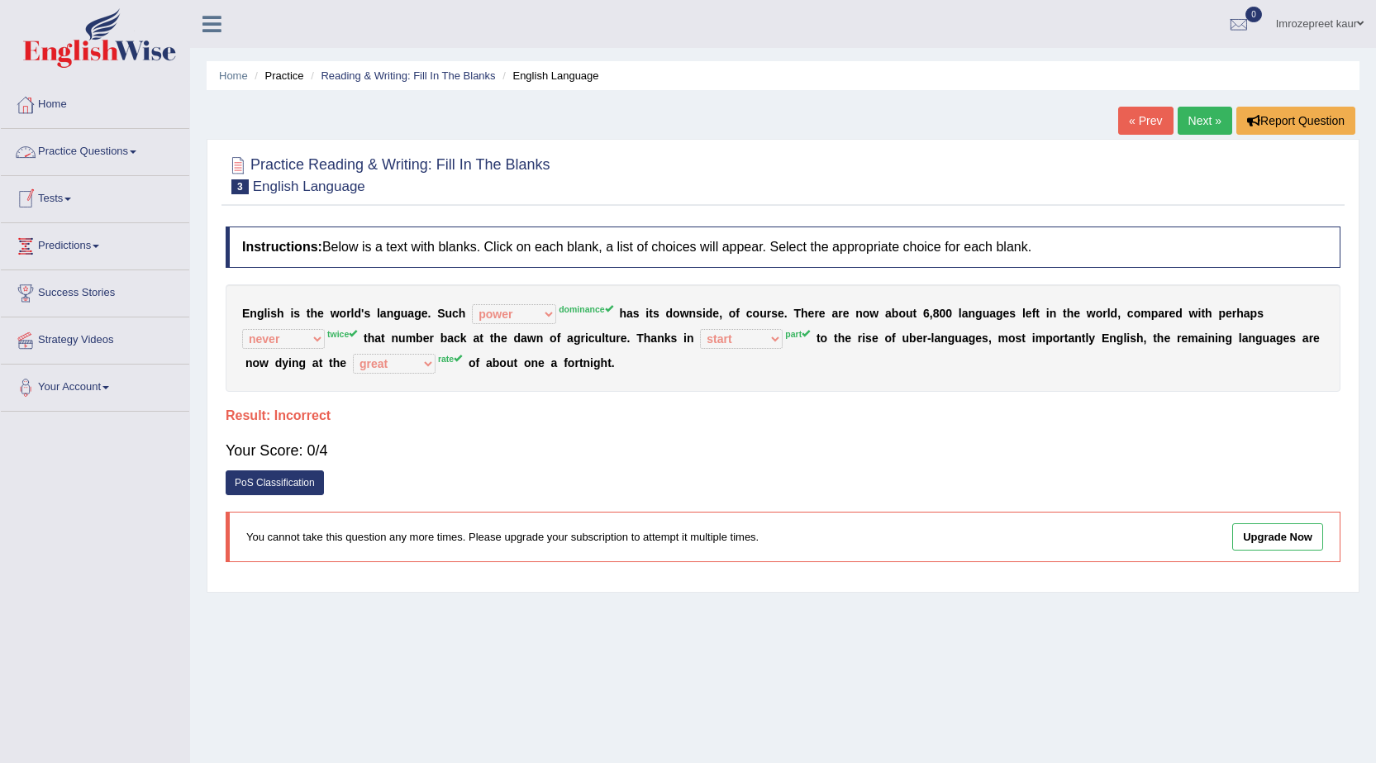
click at [96, 151] on link "Practice Questions" at bounding box center [95, 149] width 188 height 41
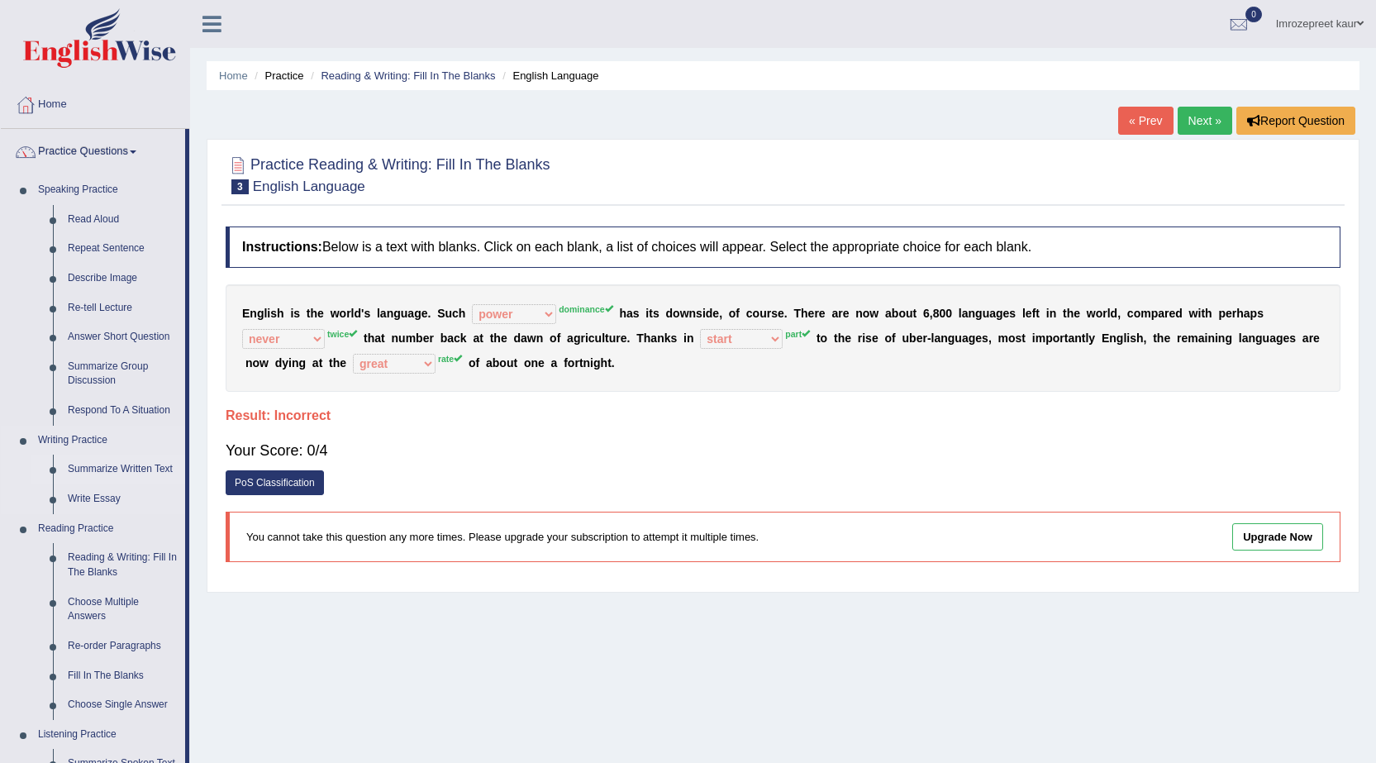
click at [110, 470] on link "Summarize Written Text" at bounding box center [122, 470] width 125 height 30
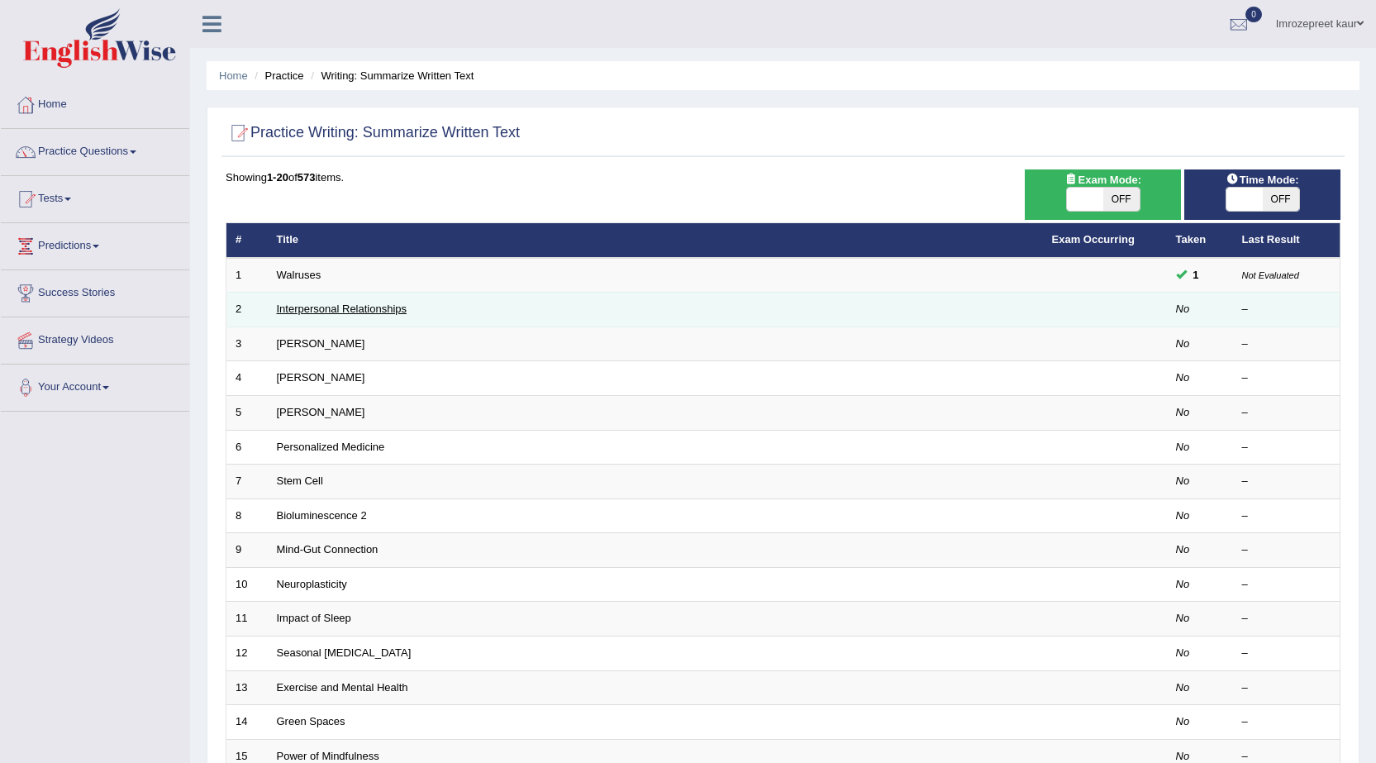
click at [335, 307] on link "Interpersonal Relationships" at bounding box center [342, 309] width 131 height 12
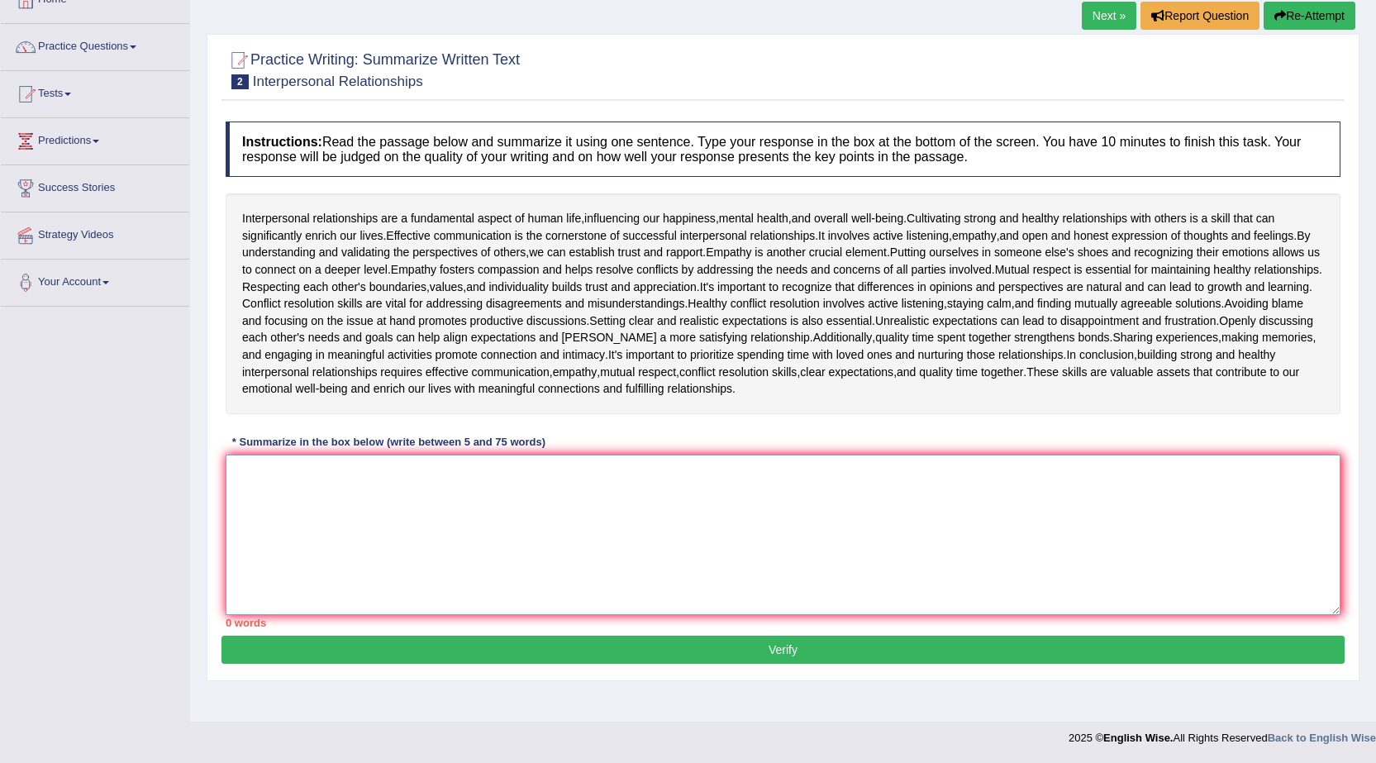
click at [350, 495] on textarea at bounding box center [783, 535] width 1115 height 160
type textarea "i"
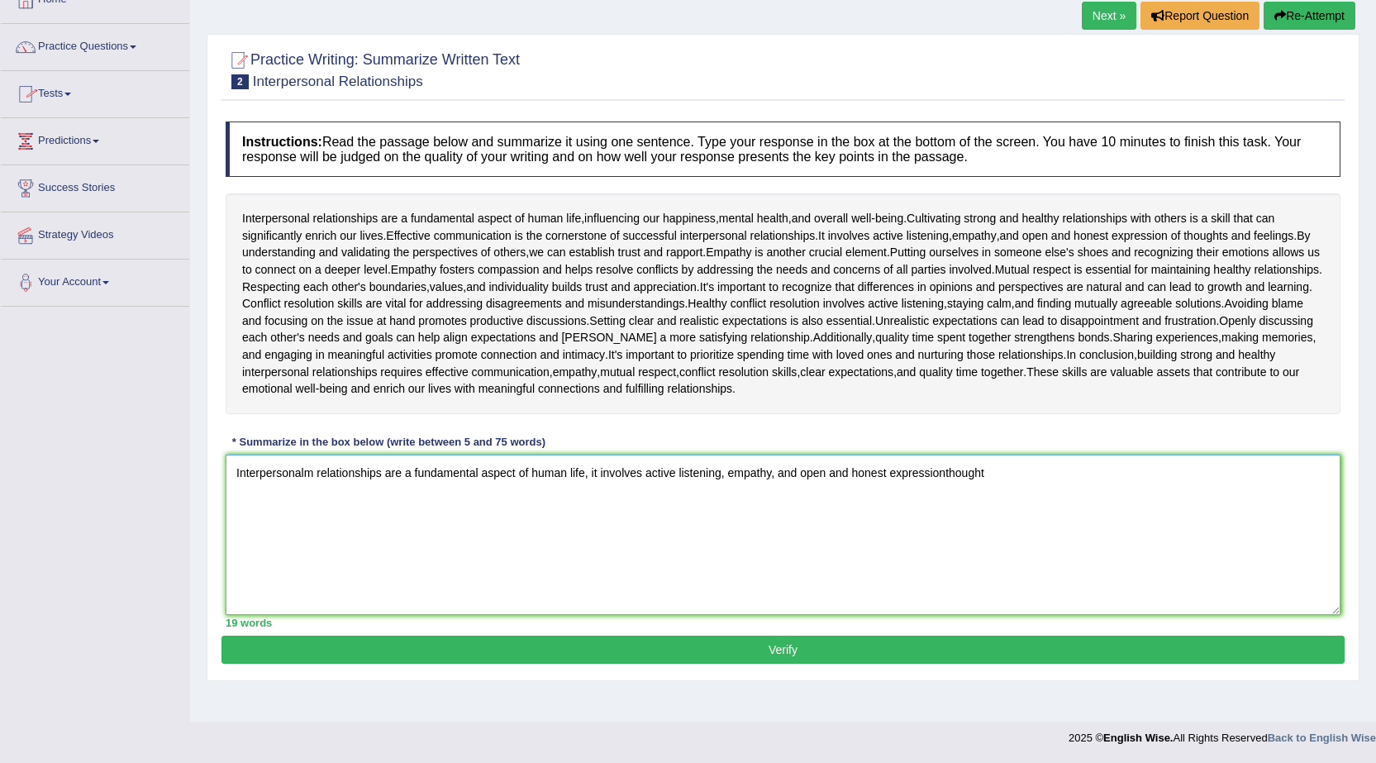
click at [951, 469] on textarea "Interpersonalm relationships are a fundamental aspect of human life, it involve…" at bounding box center [783, 535] width 1115 height 160
click at [947, 471] on textarea "Interpersonalm relationships are a fundamental aspect of human life, it involve…" at bounding box center [783, 535] width 1115 height 160
click at [998, 465] on textarea "Interpersonalm relationships are a fundamental aspect of human life, it involve…" at bounding box center [783, 535] width 1115 height 160
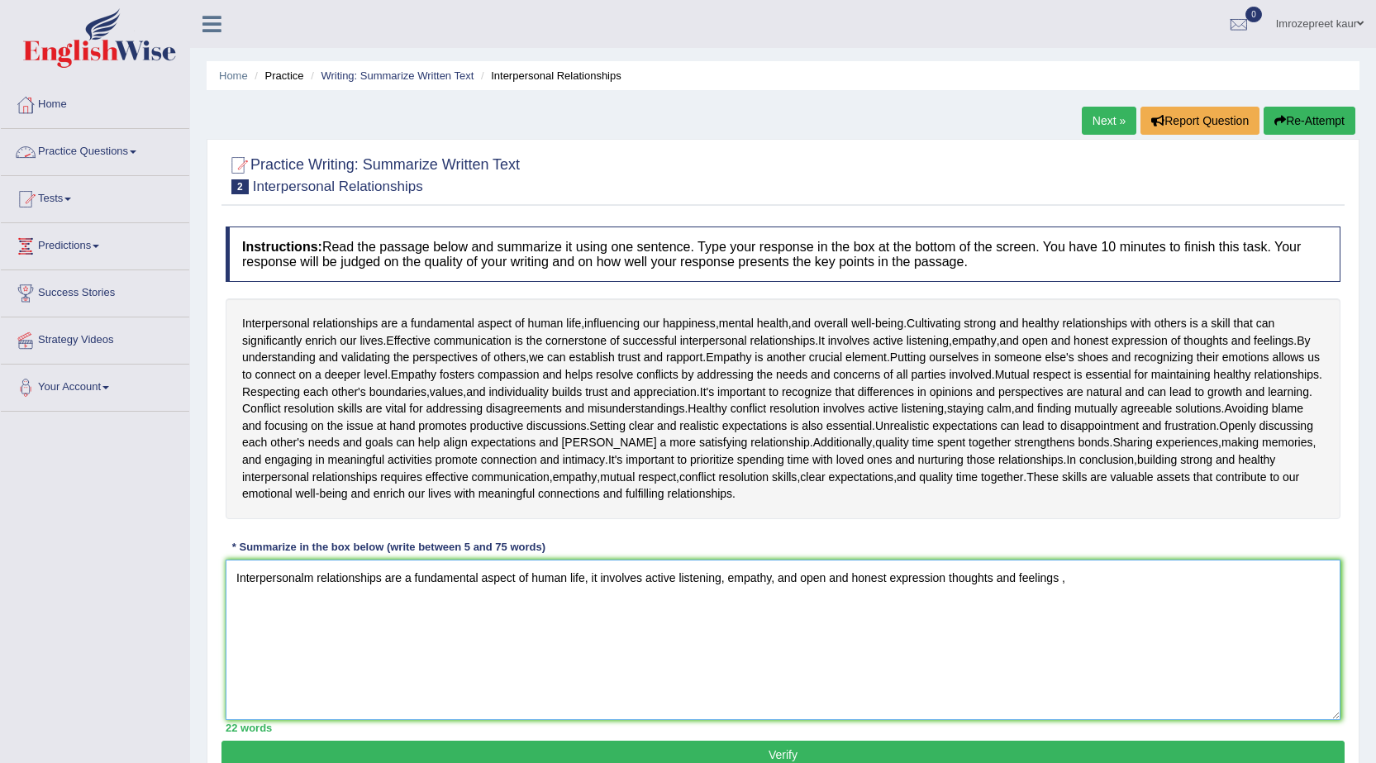
type textarea "Interpersonalm relationships are a fundamental aspect of human life, it involve…"
click at [122, 158] on link "Practice Questions" at bounding box center [95, 149] width 188 height 41
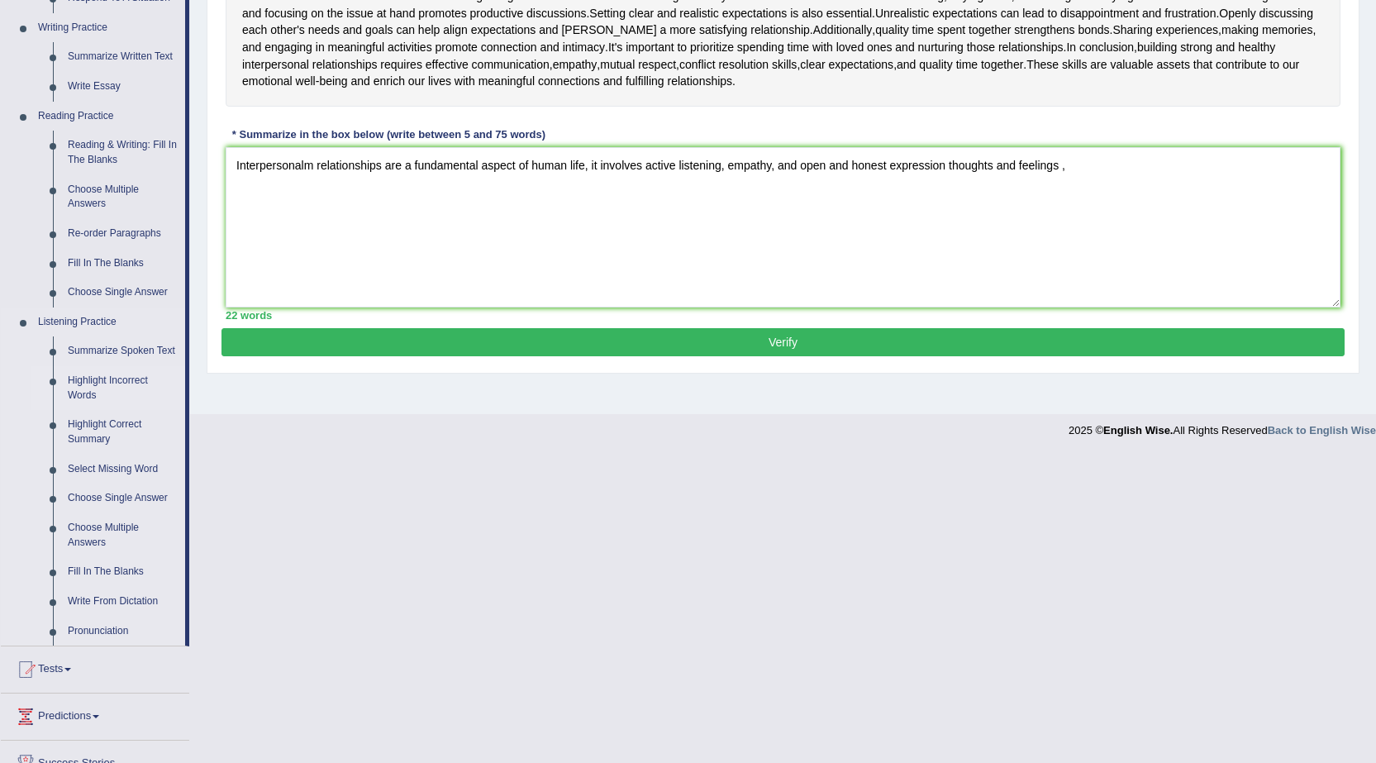
scroll to position [413, 0]
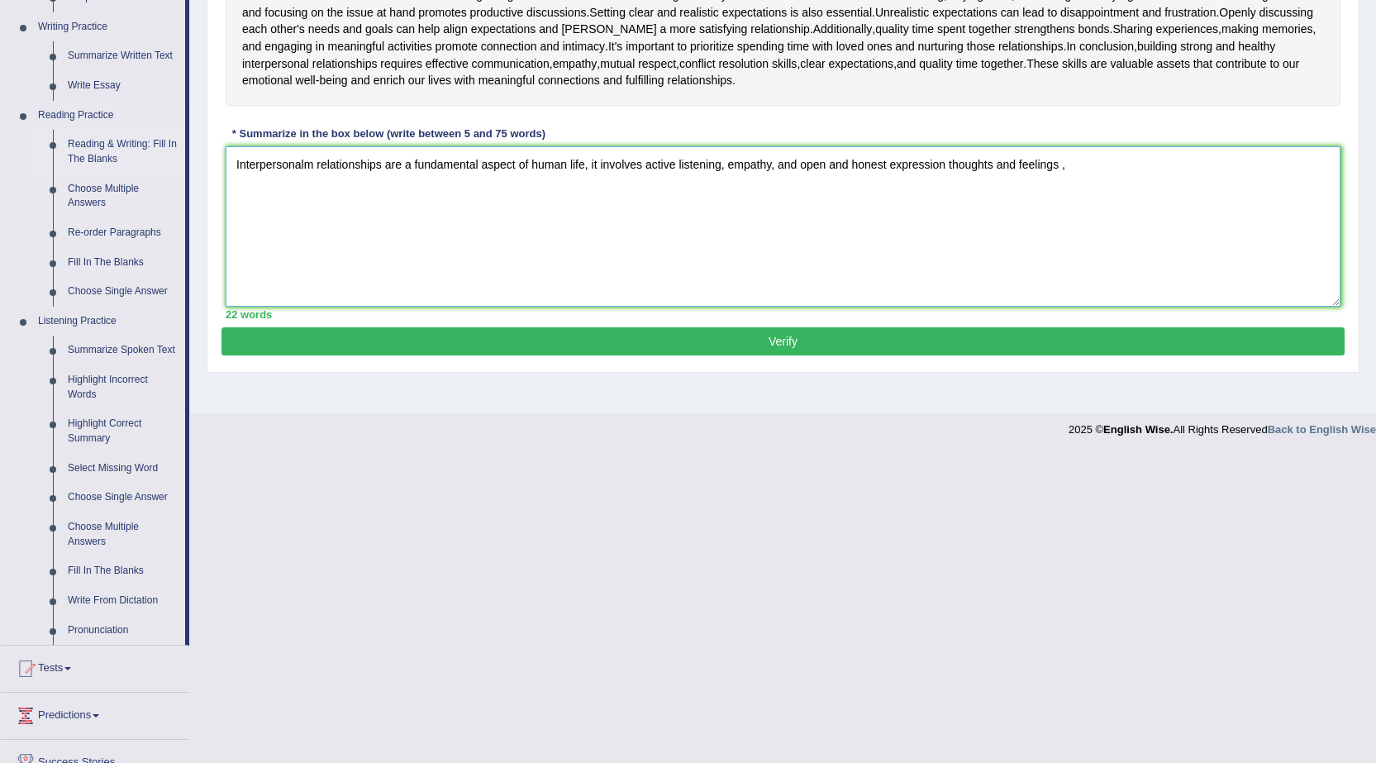
drag, startPoint x: 1068, startPoint y: 163, endPoint x: 174, endPoint y: 141, distance: 893.8
click at [174, 141] on div "Toggle navigation Home Practice Questions Speaking Practice Read Aloud Repeat S…" at bounding box center [688, 17] width 1376 height 860
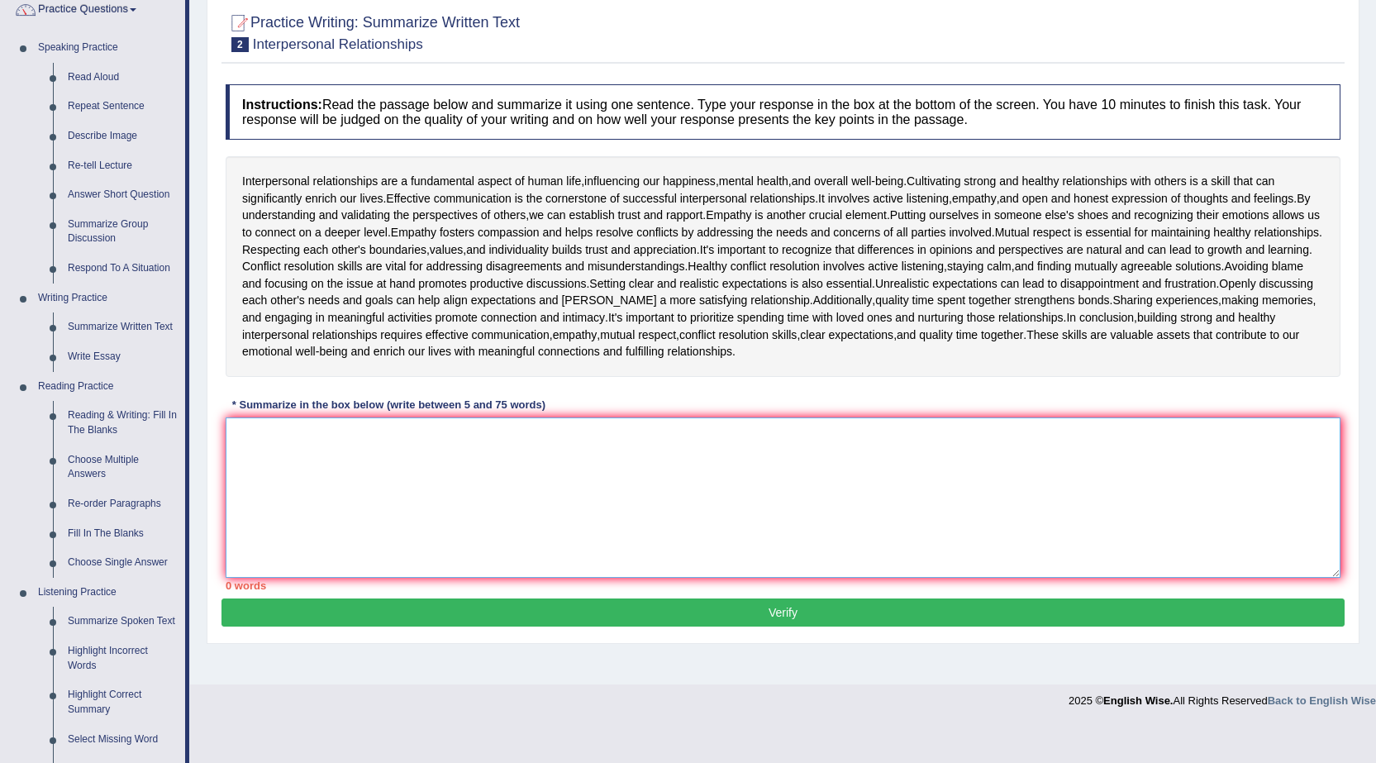
scroll to position [0, 0]
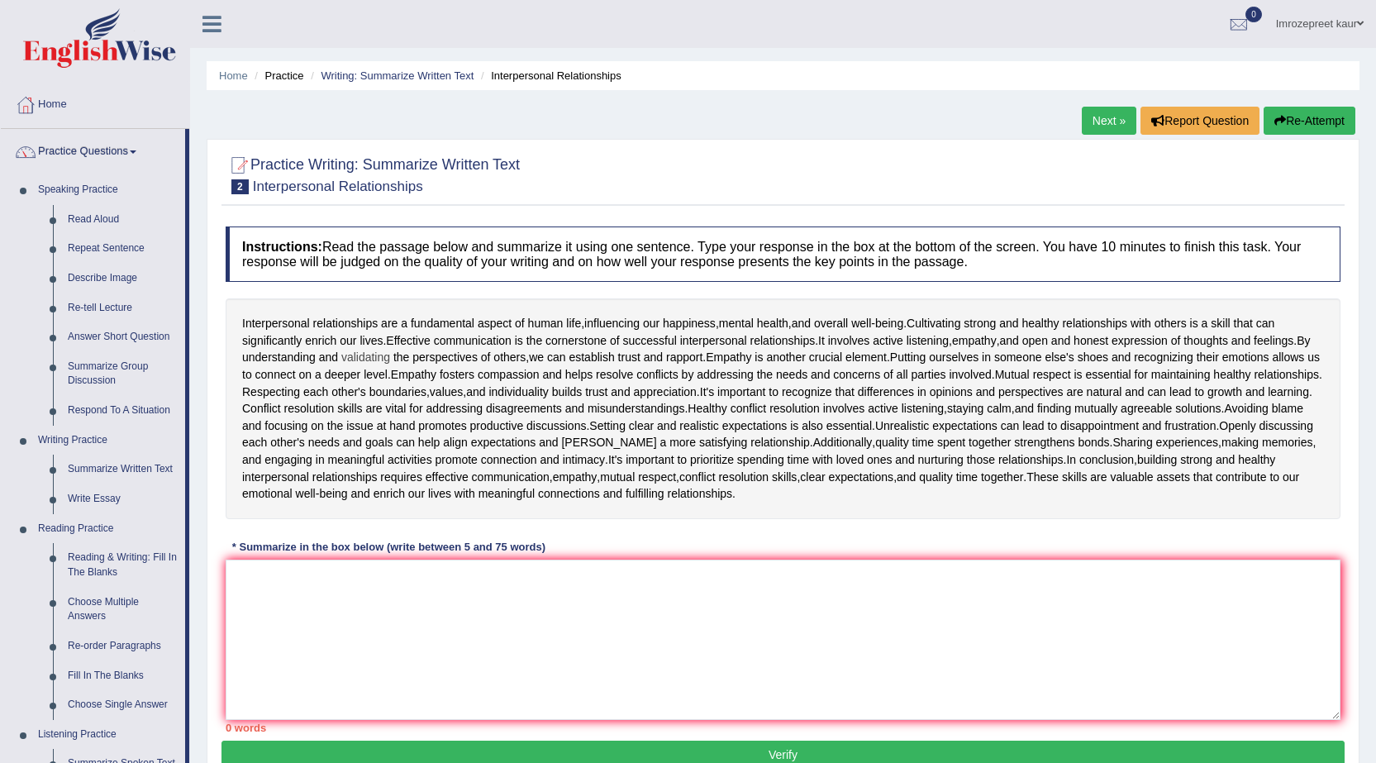
drag, startPoint x: 240, startPoint y: 326, endPoint x: 401, endPoint y: 356, distance: 164.1
click at [401, 356] on div "Interpersonal relationships are a fundamental aspect of human life , influencin…" at bounding box center [783, 408] width 1115 height 221
click at [385, 345] on div "Interpersonal relationships are a fundamental aspect of human life , influencin…" at bounding box center [783, 408] width 1115 height 221
drag, startPoint x: 386, startPoint y: 366, endPoint x: 337, endPoint y: 410, distance: 65.6
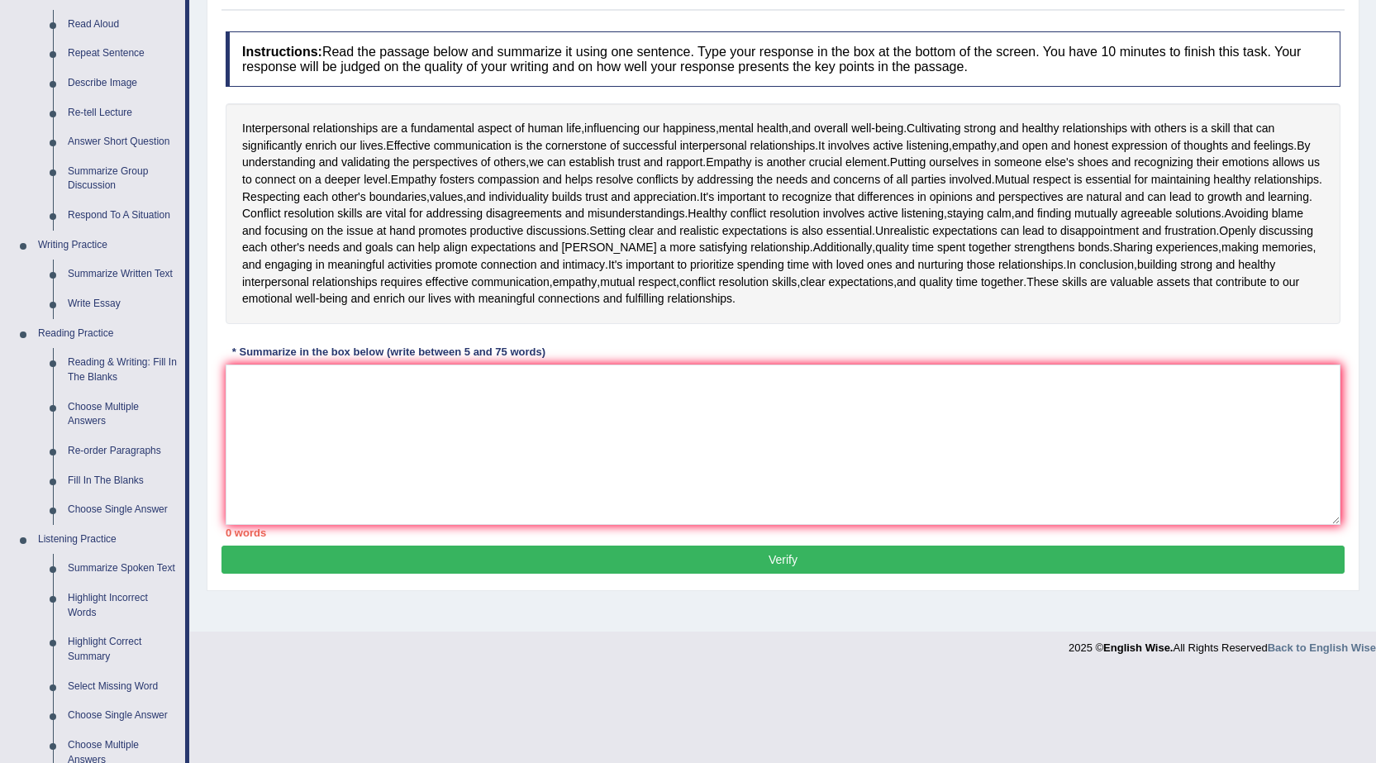
scroll to position [165, 0]
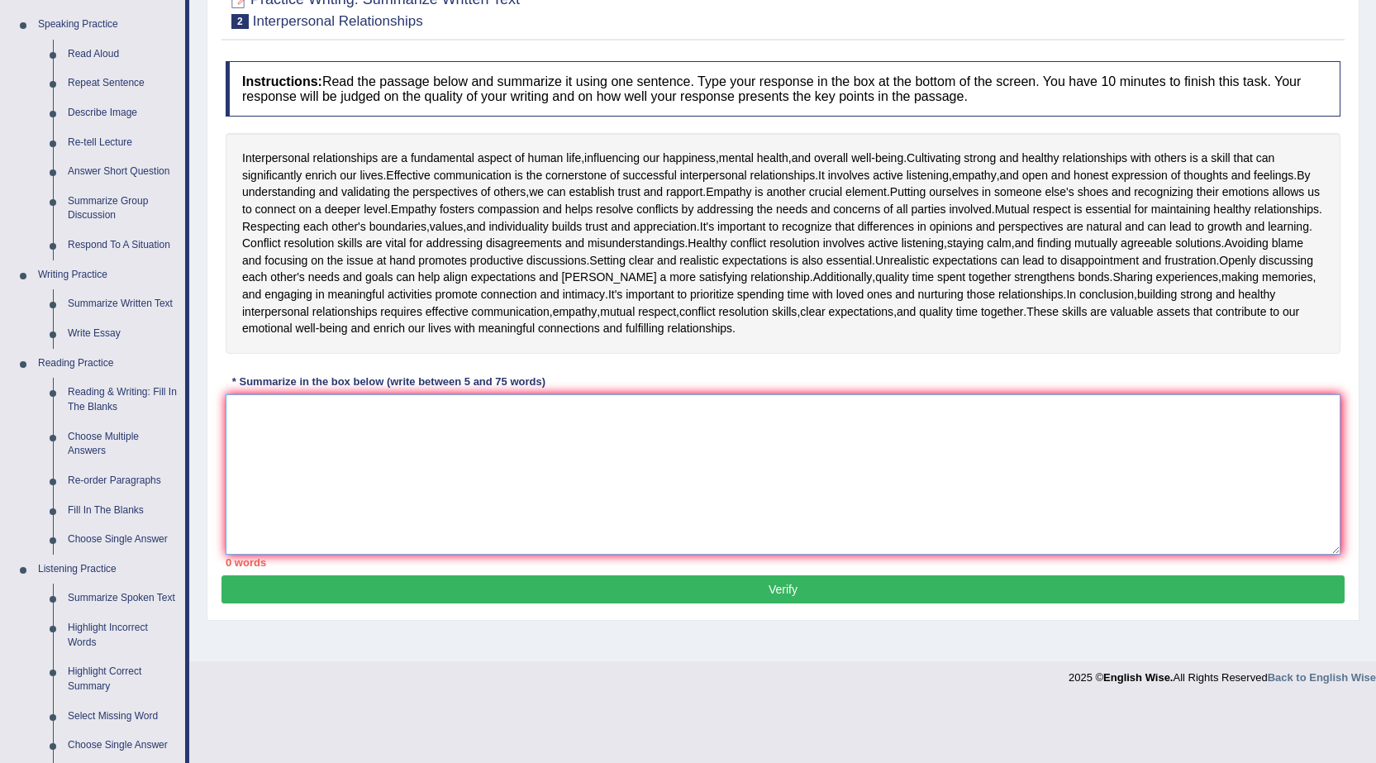
click at [374, 437] on textarea at bounding box center [783, 474] width 1115 height 160
type textarea "I"
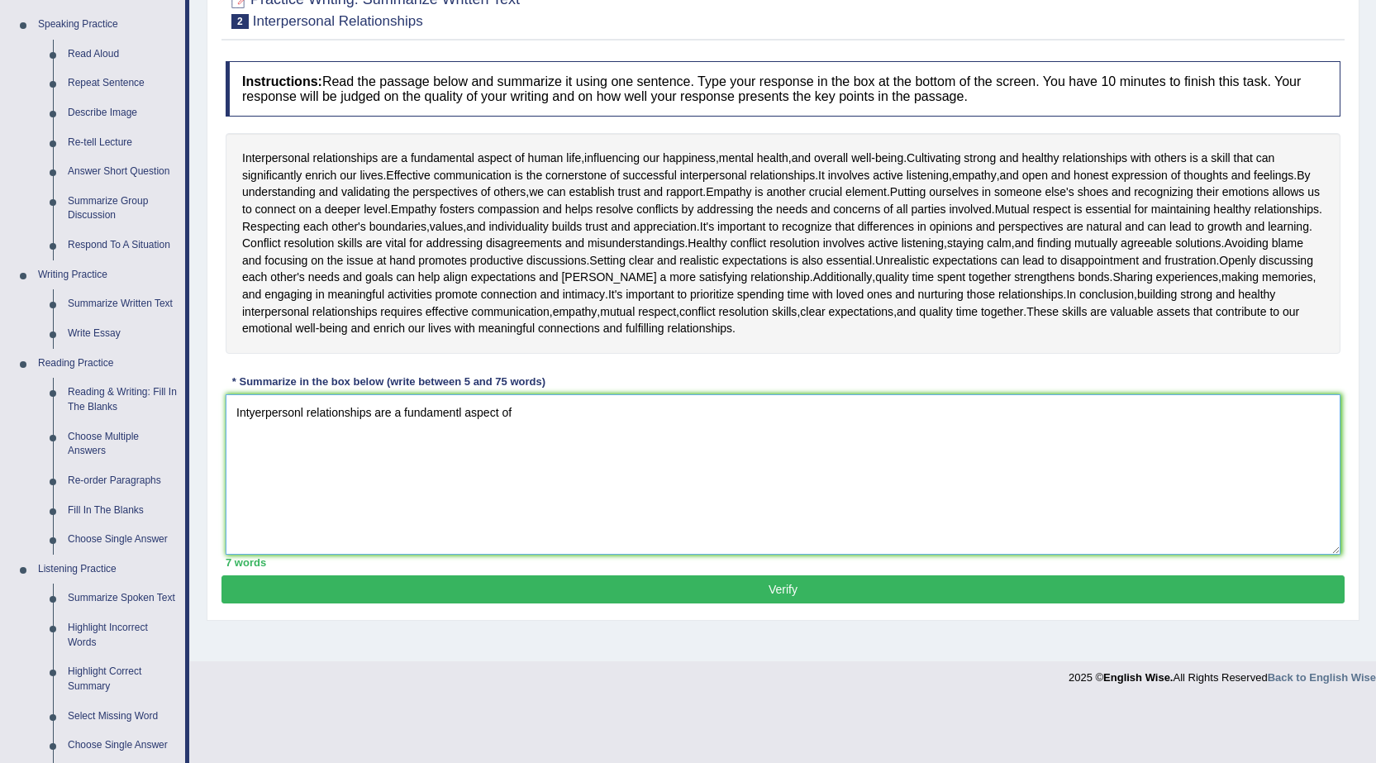
click at [459, 416] on textarea "Intyerpersonl relationships are a fundamentl aspect of" at bounding box center [783, 474] width 1115 height 160
click at [519, 408] on textarea "Intyerpersonl relationships are a fundamental aspect of" at bounding box center [783, 474] width 1115 height 160
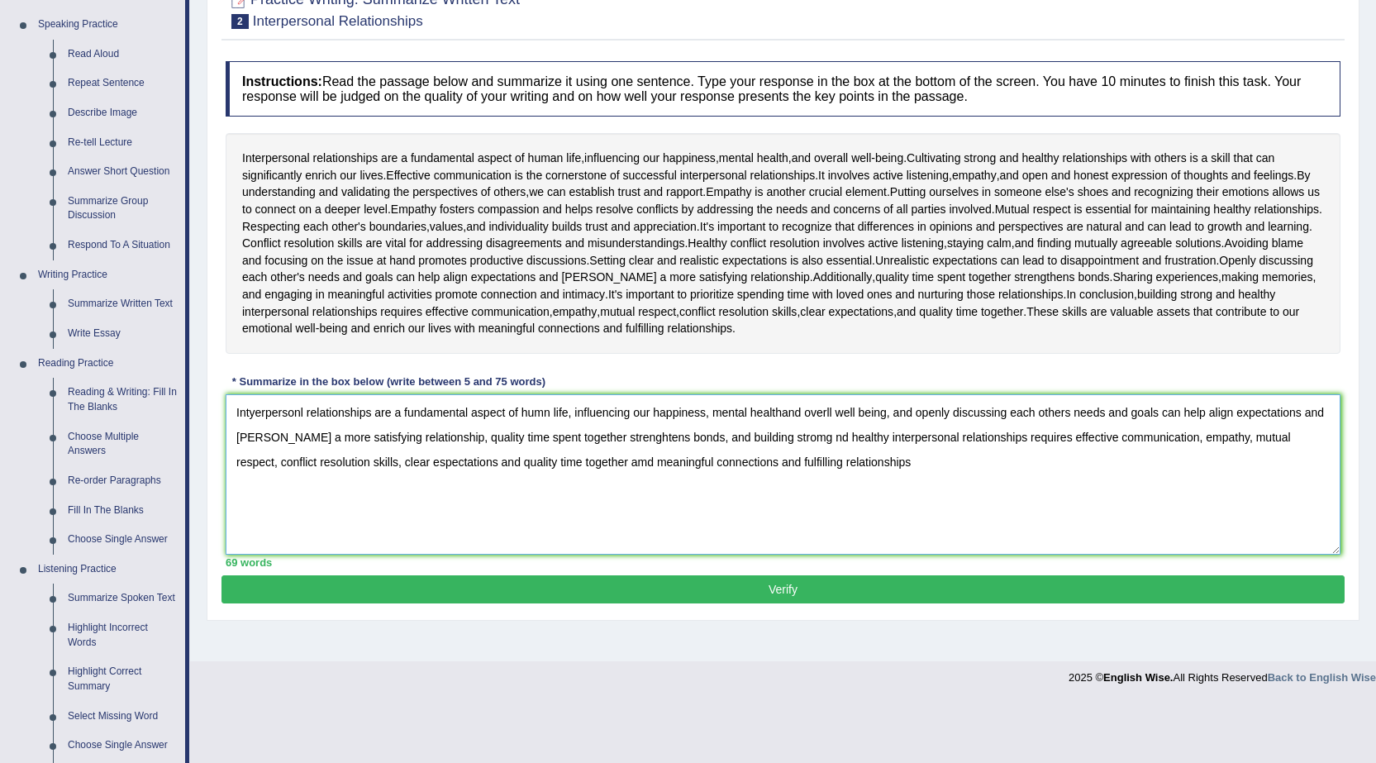
click at [255, 408] on textarea "Intyerpersonl relationships are a fundamental aspect of humn life, influencing …" at bounding box center [783, 474] width 1115 height 160
click at [535, 410] on textarea "Interpersonl relationships are a fundamental aspect of humn life, influencing o…" at bounding box center [783, 474] width 1115 height 160
click at [786, 412] on textarea "Interpersonl relationships are a fundamental aspect of human life, influencing …" at bounding box center [783, 474] width 1115 height 160
click at [783, 417] on textarea "Interpersonl relationships are a fundamental aspect of human life, influencing …" at bounding box center [783, 474] width 1115 height 160
click at [829, 408] on textarea "Interpersonl relationships are a fundamental aspect of human life, influencing …" at bounding box center [783, 474] width 1115 height 160
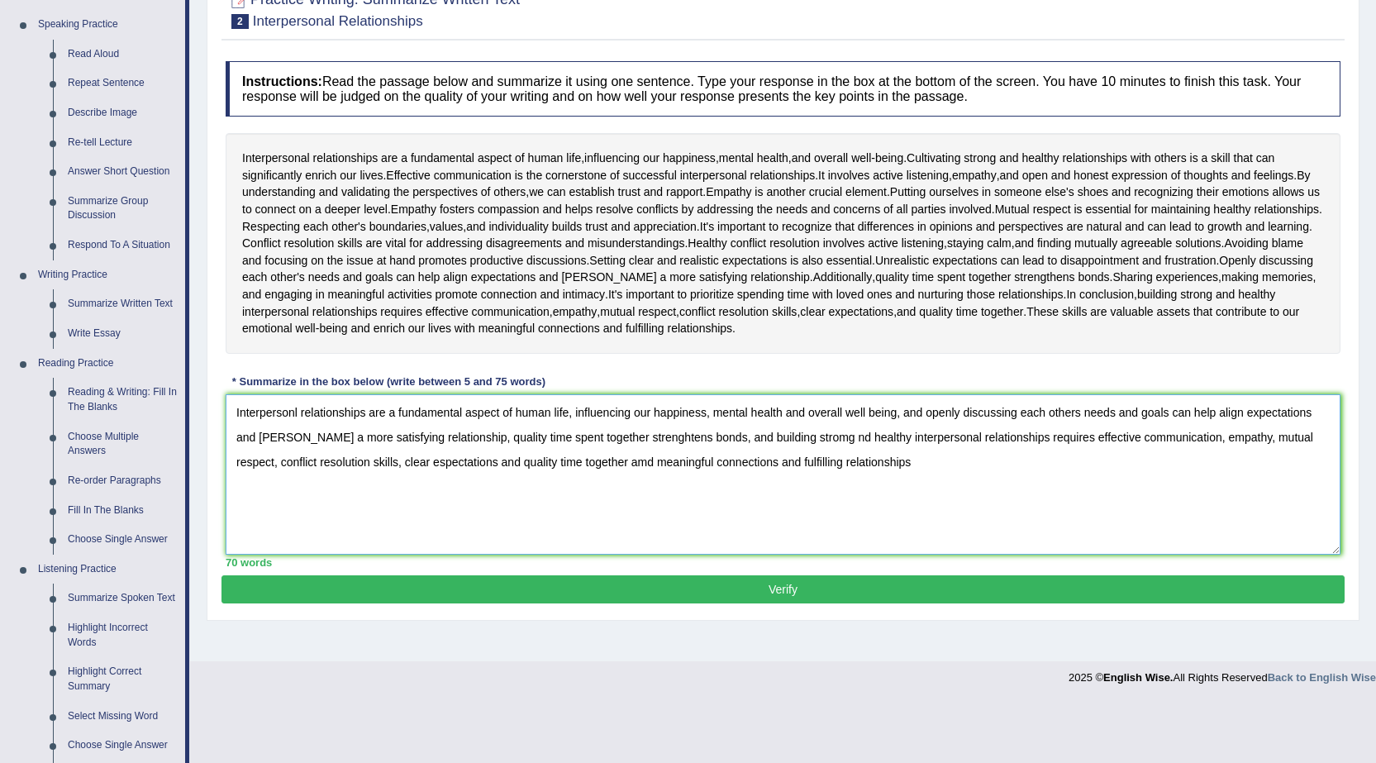
click at [779, 433] on textarea "Interpersonl relationships are a fundamental aspect of human life, influencing …" at bounding box center [783, 474] width 1115 height 160
click at [844, 476] on textarea "Interpersonl relationships are a fundamental aspect of human life, influencing …" at bounding box center [783, 474] width 1115 height 160
type textarea "Interpersonl relationships are a fundamental aspect of human life, influencing …"
click at [671, 583] on button "Verify" at bounding box center [783, 589] width 1123 height 28
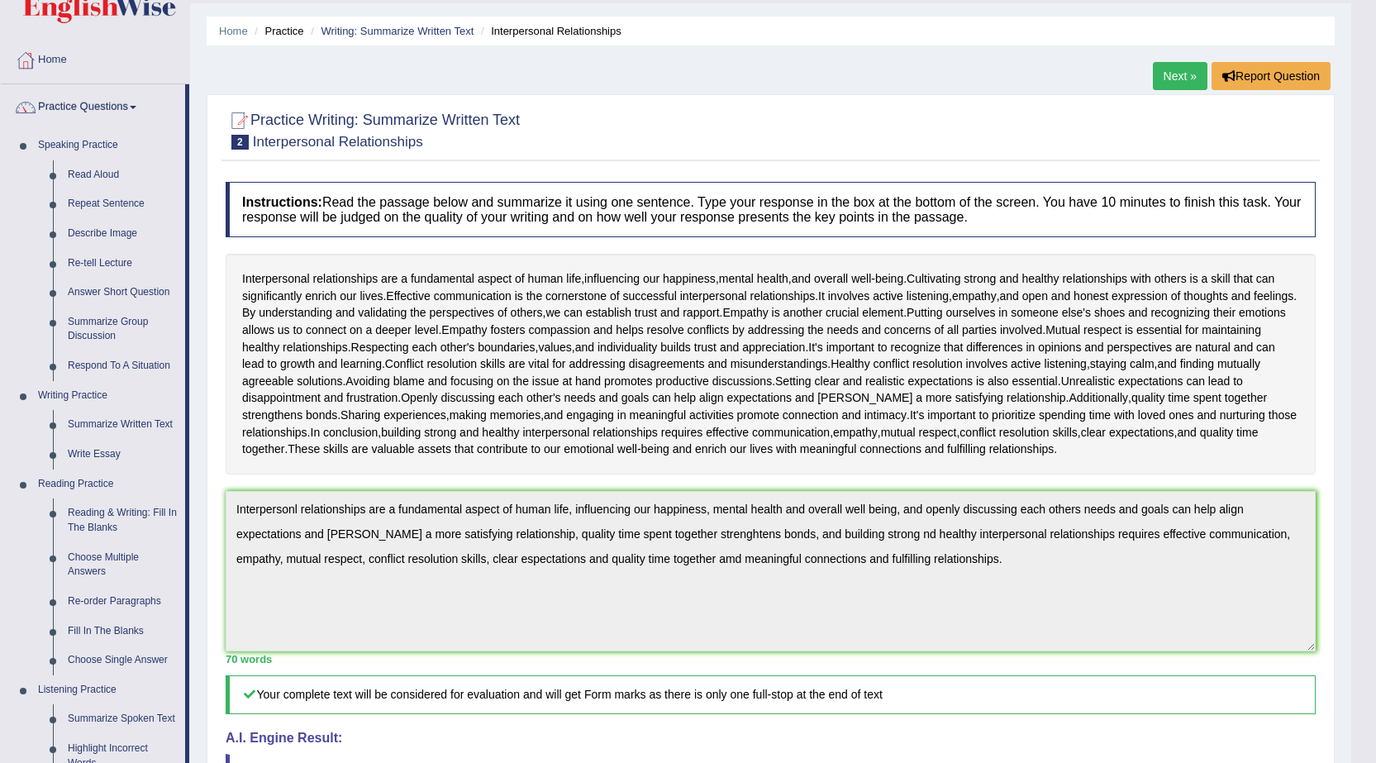
scroll to position [0, 0]
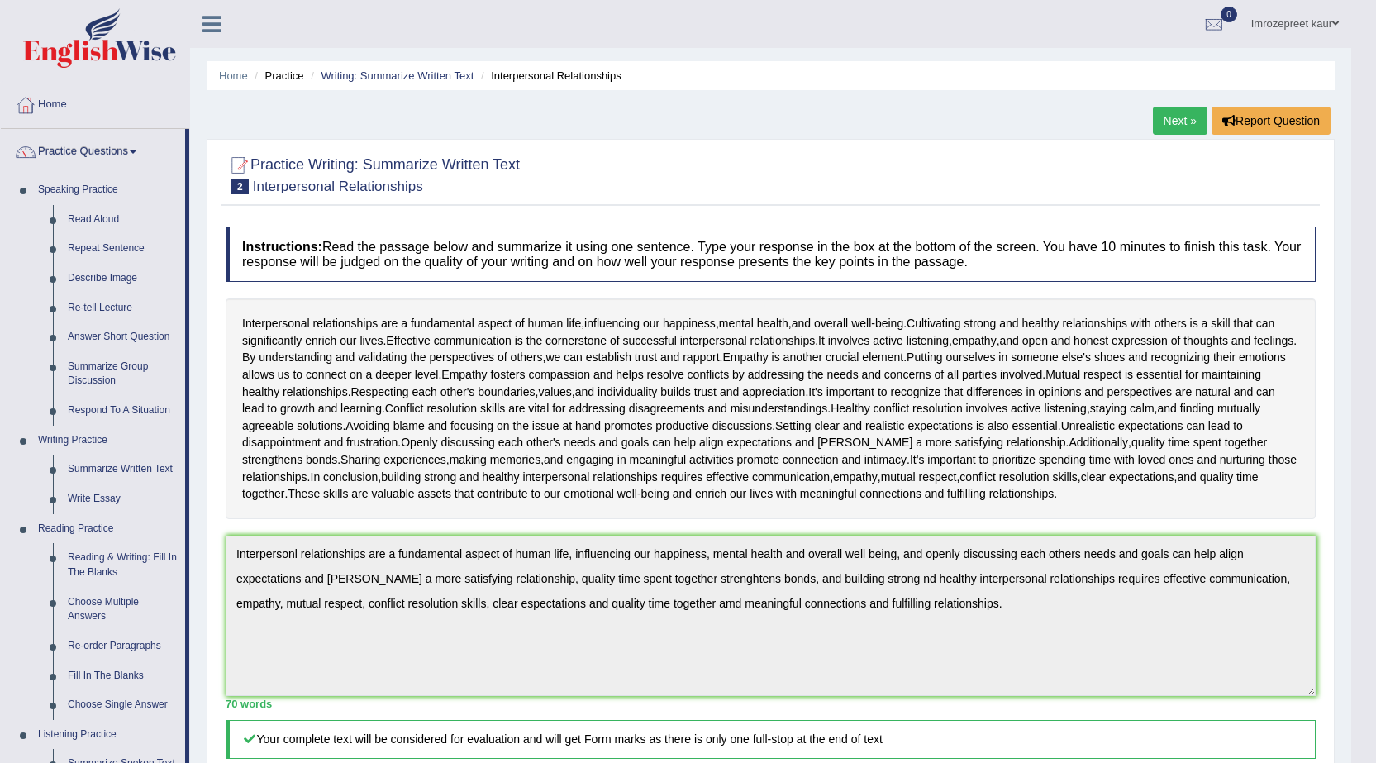
click at [1194, 123] on link "Next »" at bounding box center [1180, 121] width 55 height 28
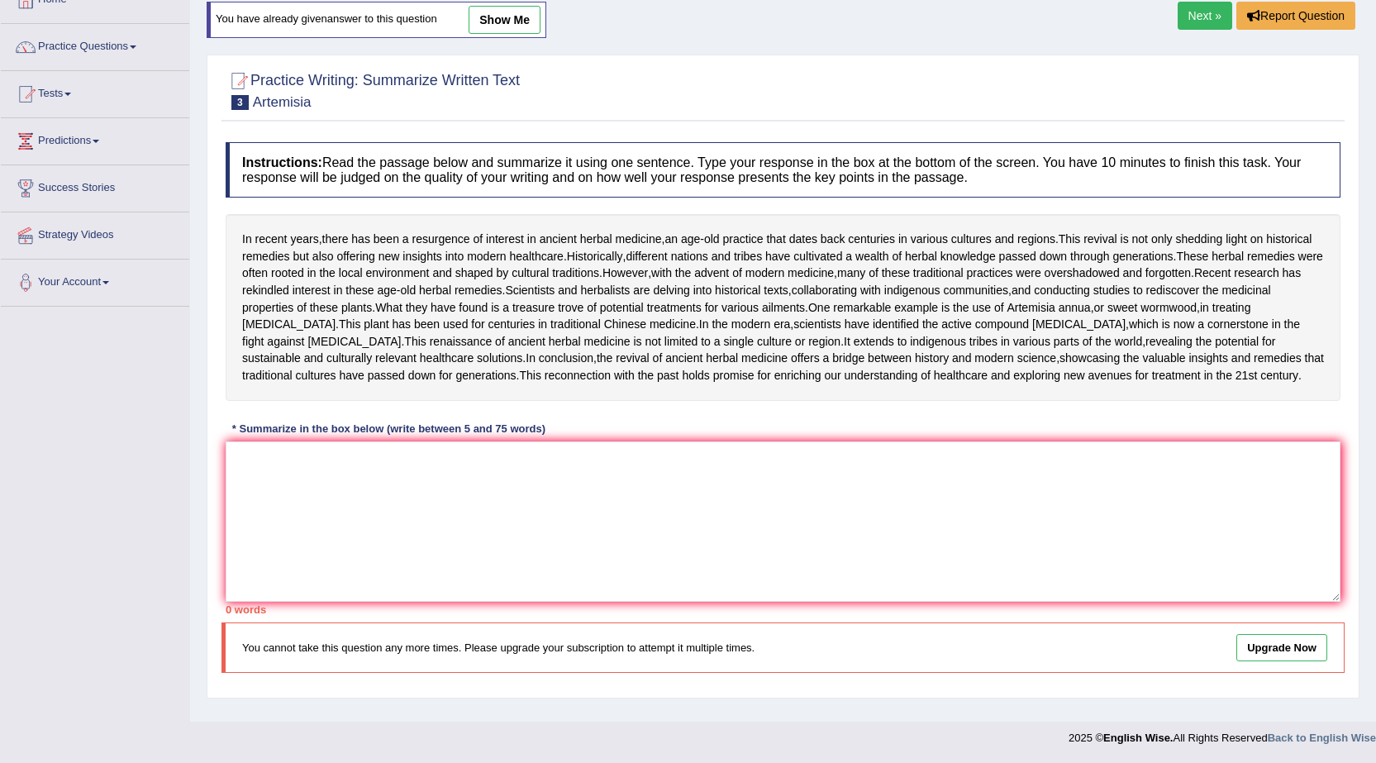
scroll to position [231, 0]
click at [303, 463] on textarea at bounding box center [783, 521] width 1115 height 160
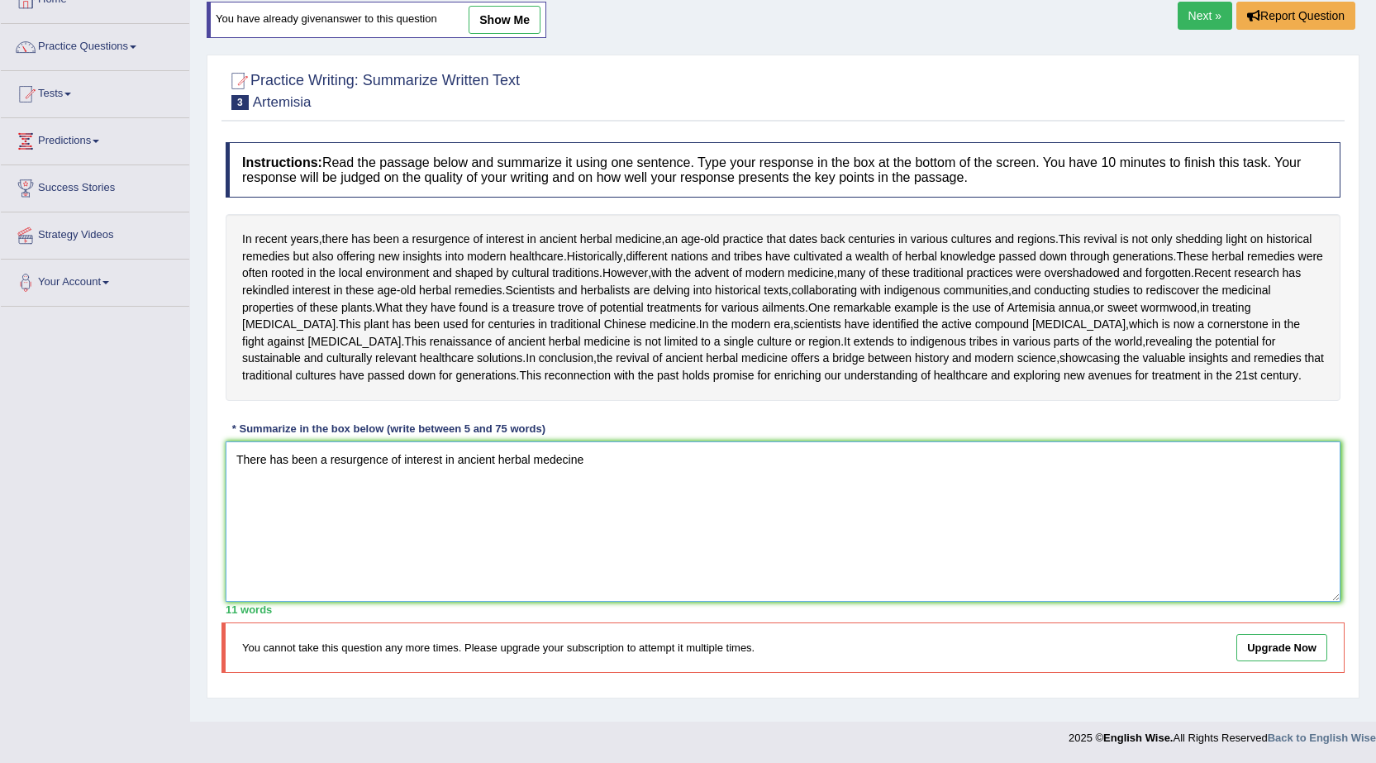
click at [558, 469] on textarea "There has been a resurgence of interest in ancient herbal medecine" at bounding box center [783, 521] width 1115 height 160
click at [560, 471] on textarea "There has been a resurgence of interest in ancient herbal medecine" at bounding box center [783, 521] width 1115 height 160
click at [592, 469] on textarea "There has been a resurgence of interest in ancient herbal medicine" at bounding box center [783, 521] width 1115 height 160
click at [849, 530] on textarea "There has been a resurgence of interest in ancient herbal medicine, different n…" at bounding box center [783, 521] width 1115 height 160
drag, startPoint x: 1132, startPoint y: 465, endPoint x: 169, endPoint y: 521, distance: 965.3
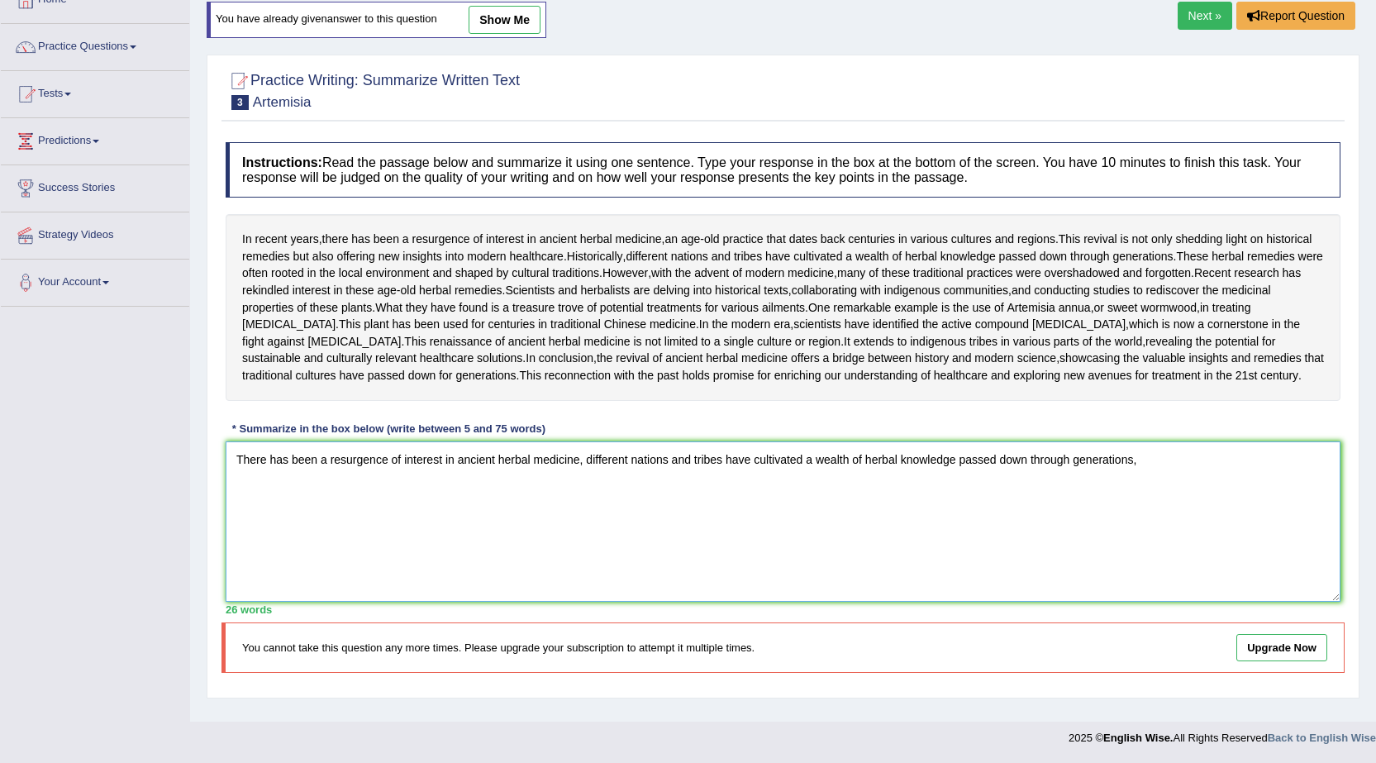
click at [169, 521] on div "Toggle navigation Home Practice Questions Speaking Practice Read Aloud Repeat S…" at bounding box center [688, 325] width 1376 height 860
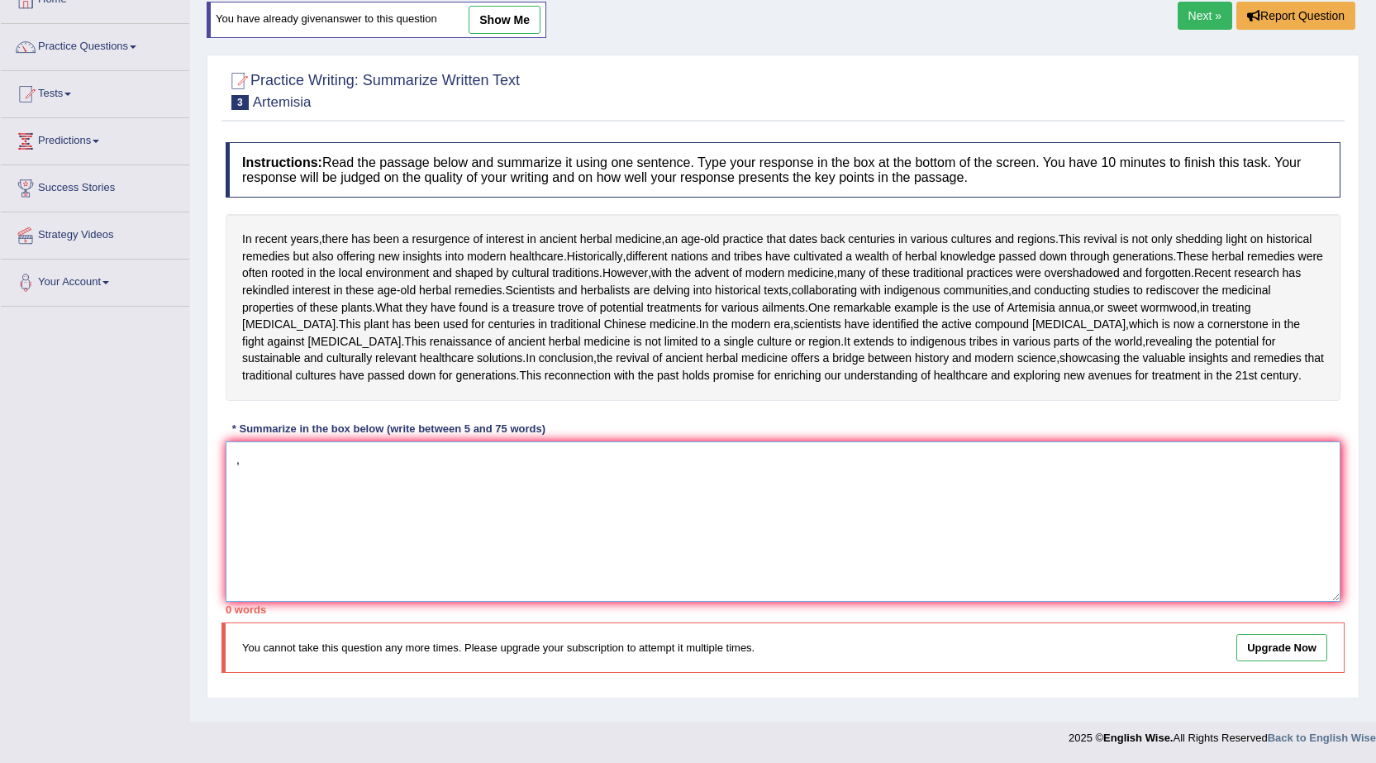
scroll to position [0, 0]
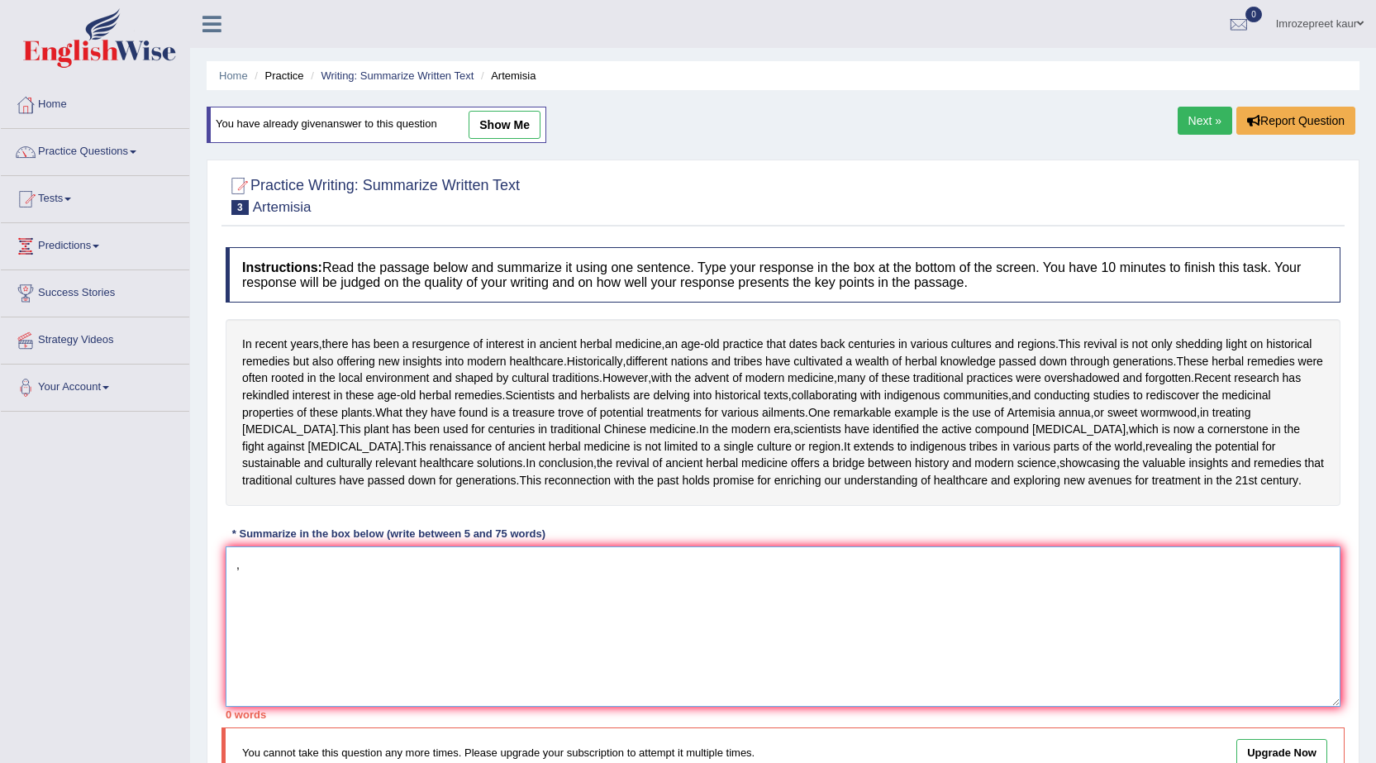
type textarea ","
click at [1202, 107] on link "Next »" at bounding box center [1205, 121] width 55 height 28
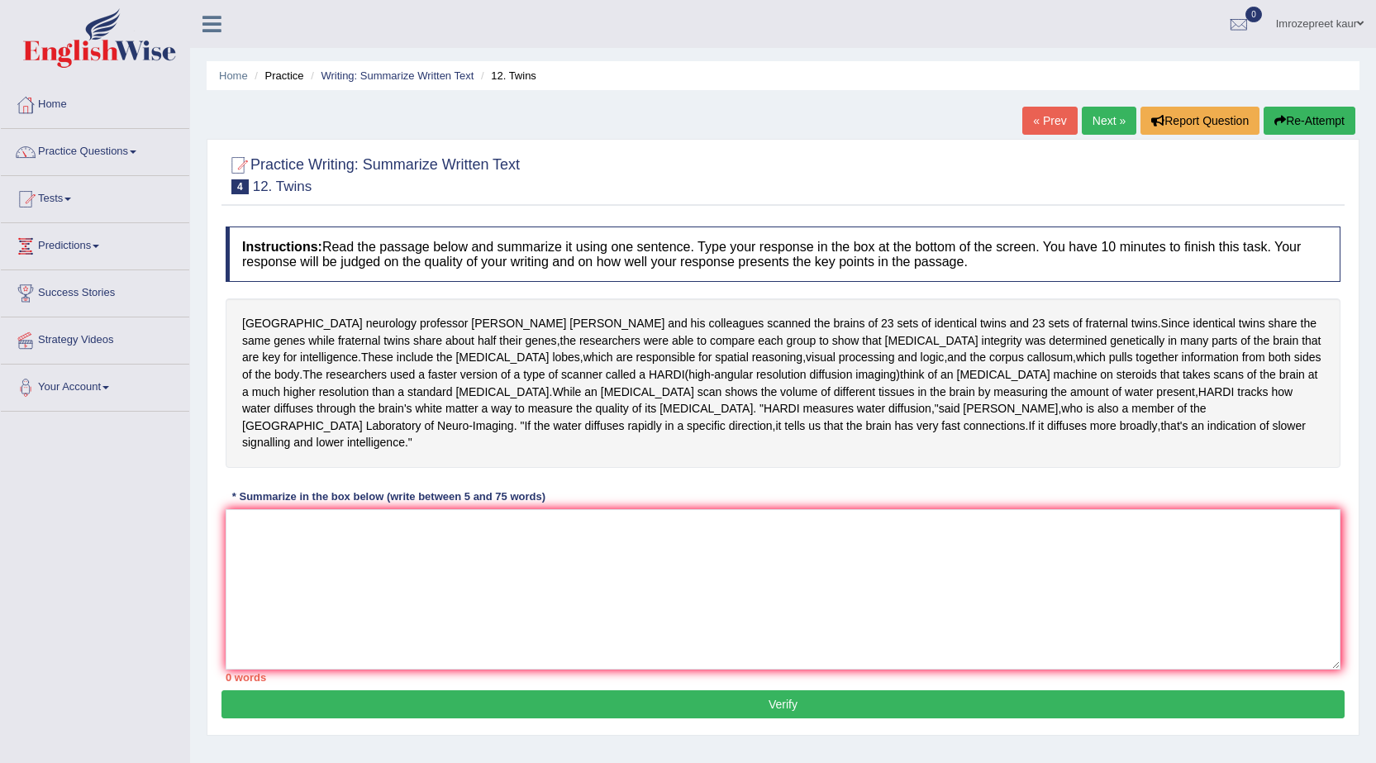
click at [1351, 28] on link "Imrozepreet kaur" at bounding box center [1320, 21] width 112 height 43
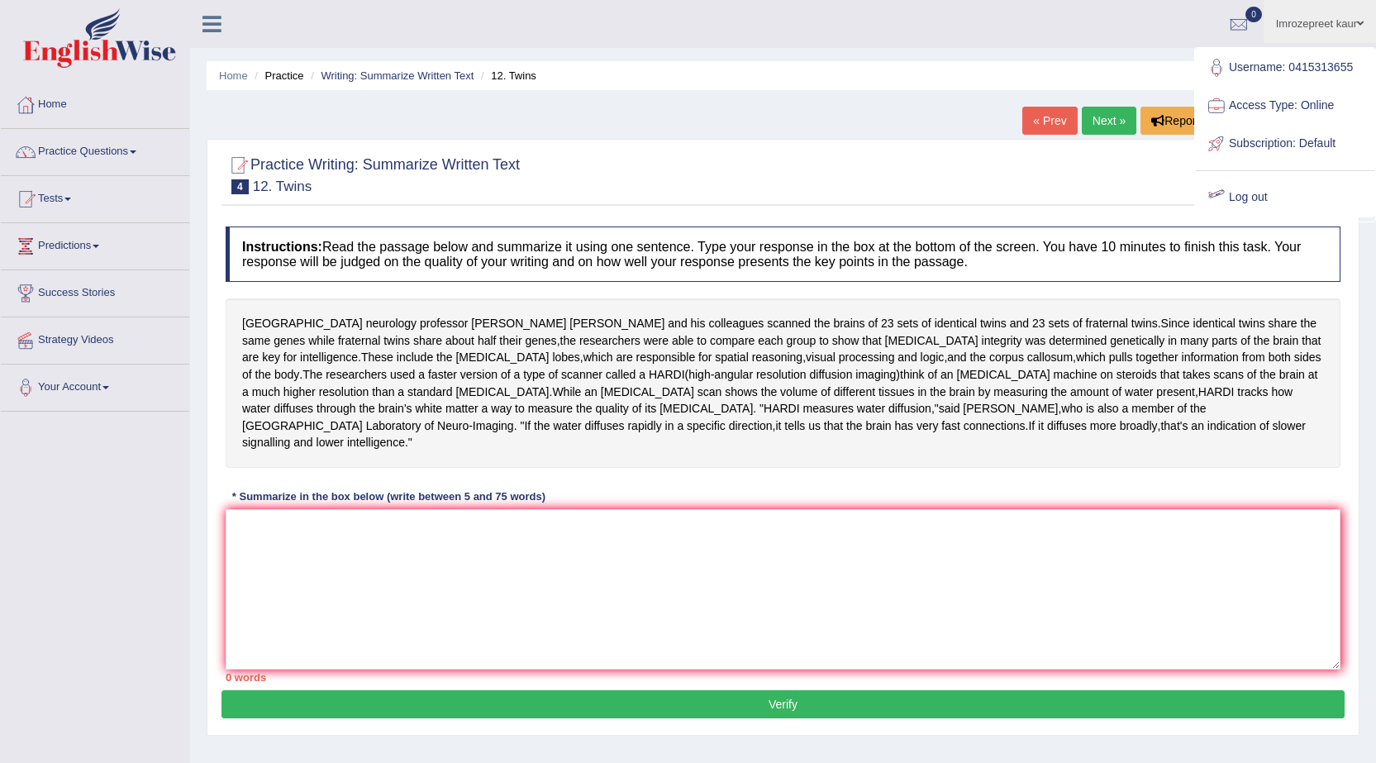
click at [1249, 199] on link "Log out" at bounding box center [1285, 198] width 179 height 38
